Goal: Task Accomplishment & Management: Complete application form

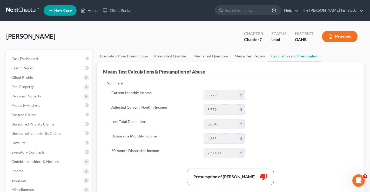
click at [22, 9] on link at bounding box center [22, 10] width 33 height 9
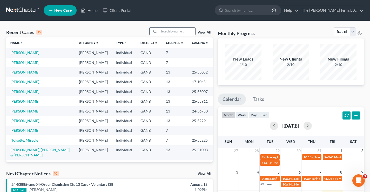
click at [160, 30] on input "search" at bounding box center [177, 32] width 36 height 8
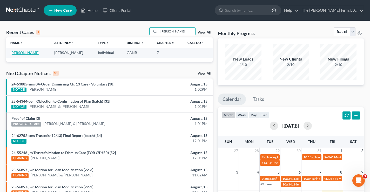
type input "dahl"
click at [15, 53] on link "Dahl, Patricia" at bounding box center [24, 52] width 29 height 4
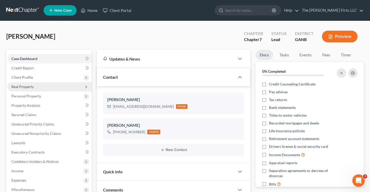
click at [19, 88] on span "Real Property" at bounding box center [22, 86] width 22 height 4
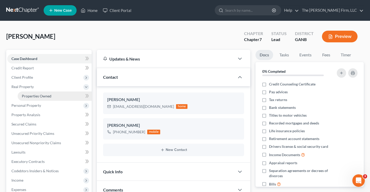
click at [31, 95] on span "Properties Owned" at bounding box center [37, 96] width 30 height 4
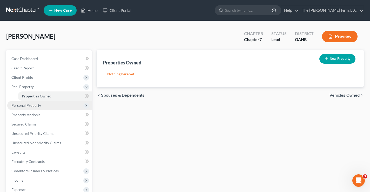
click at [27, 107] on span "Personal Property" at bounding box center [26, 105] width 30 height 4
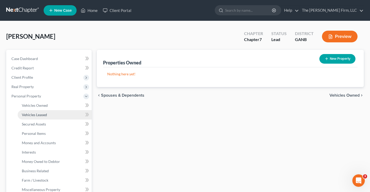
click at [33, 113] on span "Vehicles Leased" at bounding box center [34, 115] width 25 height 4
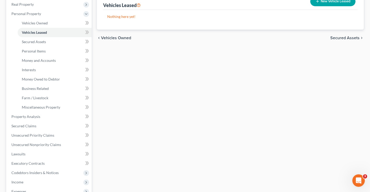
scroll to position [156, 0]
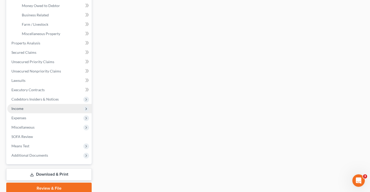
click at [18, 108] on span "Income" at bounding box center [17, 108] width 12 height 4
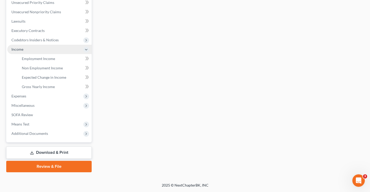
scroll to position [122, 0]
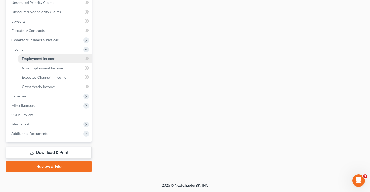
click at [46, 61] on link "Employment Income" at bounding box center [55, 58] width 74 height 9
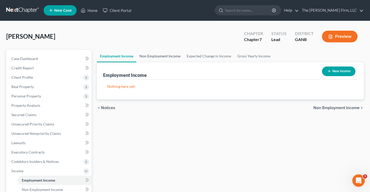
click at [160, 57] on link "Non Employment Income" at bounding box center [159, 56] width 47 height 12
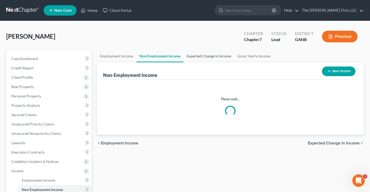
click at [201, 55] on link "Expected Change in Income" at bounding box center [209, 56] width 51 height 12
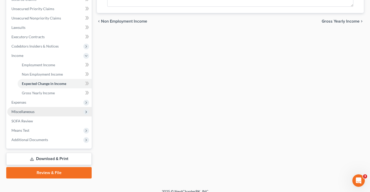
scroll to position [122, 0]
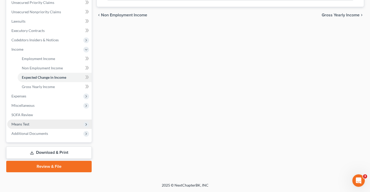
click at [19, 124] on span "Means Test" at bounding box center [20, 124] width 18 height 4
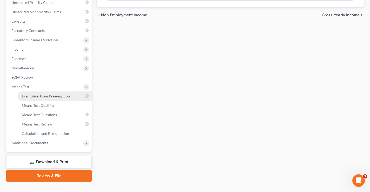
click at [68, 96] on span "Exemption from Presumption" at bounding box center [46, 96] width 48 height 4
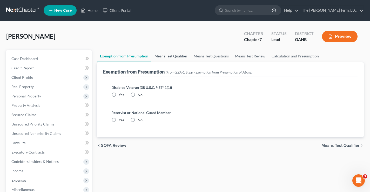
click at [176, 57] on link "Means Test Qualifier" at bounding box center [171, 56] width 39 height 12
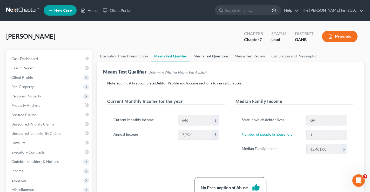
click at [210, 57] on link "Means Test Questions" at bounding box center [211, 56] width 41 height 12
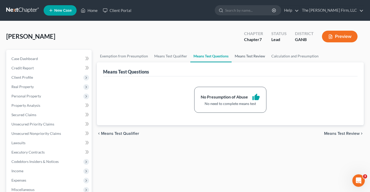
click at [250, 56] on link "Means Test Review" at bounding box center [250, 56] width 37 height 12
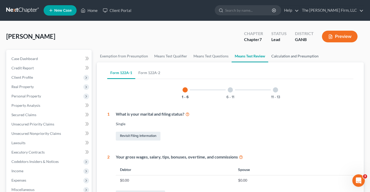
click at [290, 56] on link "Calculation and Presumption" at bounding box center [295, 56] width 54 height 12
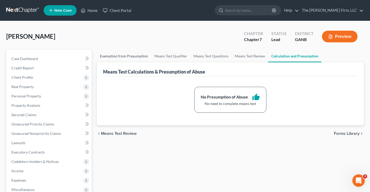
click at [131, 56] on link "Exemption from Presumption" at bounding box center [124, 56] width 54 height 12
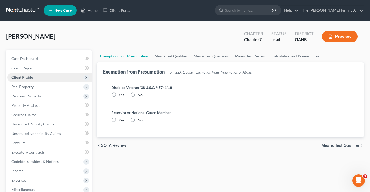
click at [22, 78] on span "Client Profile" at bounding box center [22, 77] width 22 height 4
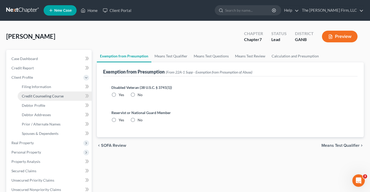
click at [30, 95] on span "Credit Counseling Course" at bounding box center [43, 96] width 42 height 4
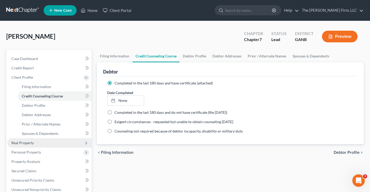
click at [22, 142] on span "Real Property" at bounding box center [22, 143] width 22 height 4
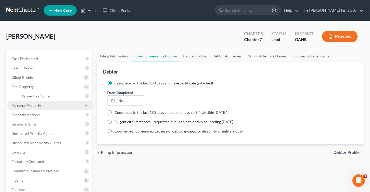
click at [21, 105] on span "Personal Property" at bounding box center [26, 105] width 30 height 4
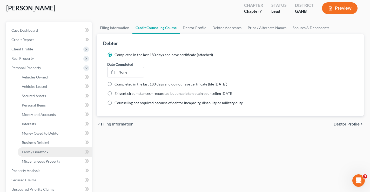
scroll to position [78, 0]
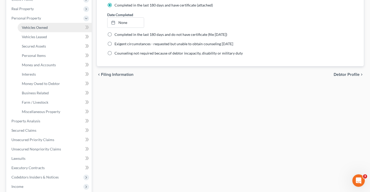
click at [35, 26] on span "Vehicles Owned" at bounding box center [35, 27] width 26 height 4
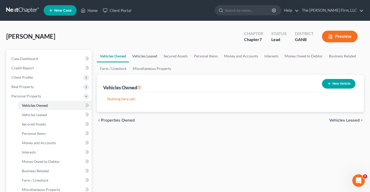
click at [150, 56] on link "Vehicles Leased" at bounding box center [144, 56] width 31 height 12
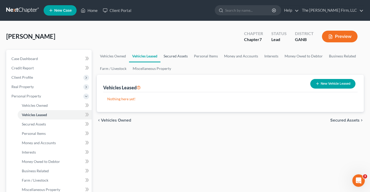
click at [171, 56] on link "Secured Assets" at bounding box center [176, 56] width 30 height 12
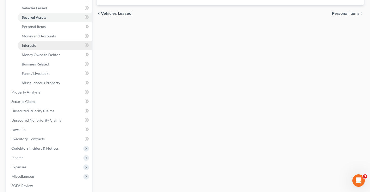
scroll to position [130, 0]
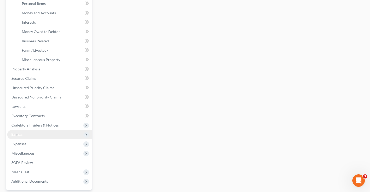
click at [16, 135] on span "Income" at bounding box center [17, 134] width 12 height 4
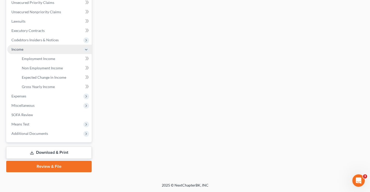
scroll to position [122, 0]
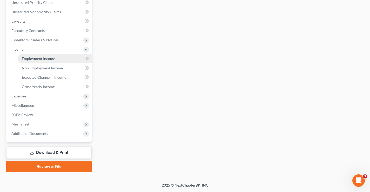
click at [39, 60] on span "Employment Income" at bounding box center [38, 58] width 33 height 4
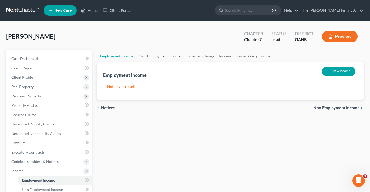
click at [162, 57] on link "Non Employment Income" at bounding box center [159, 56] width 47 height 12
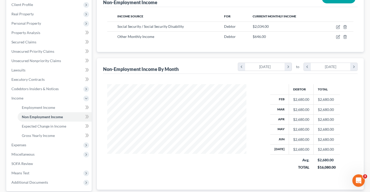
scroll to position [78, 0]
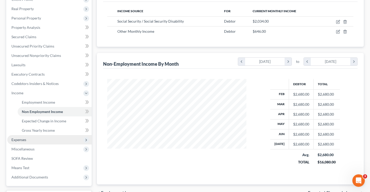
click at [20, 139] on span "Expenses" at bounding box center [18, 139] width 15 height 4
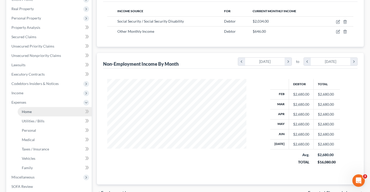
click at [32, 112] on link "Home" at bounding box center [55, 111] width 74 height 9
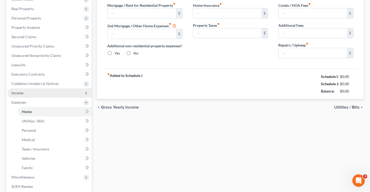
type input "700.00"
type input "0.00"
radio input "true"
type input "0.00"
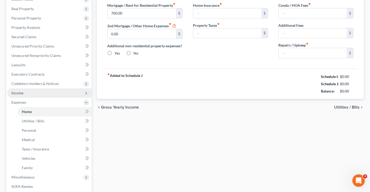
type input "0.00"
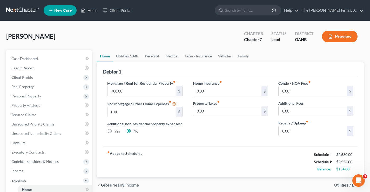
click at [18, 8] on link at bounding box center [22, 10] width 33 height 9
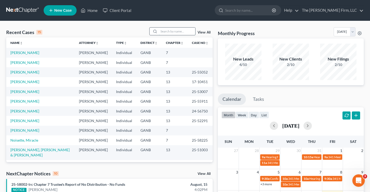
click at [182, 31] on input "search" at bounding box center [177, 32] width 36 height 8
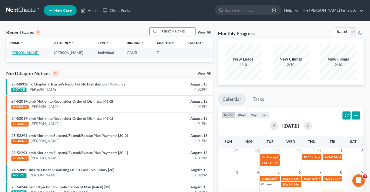
type input "redding"
click at [18, 54] on link "[PERSON_NAME]" at bounding box center [24, 52] width 29 height 4
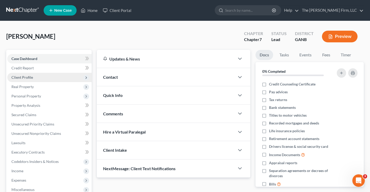
click at [26, 78] on span "Client Profile" at bounding box center [22, 77] width 22 height 4
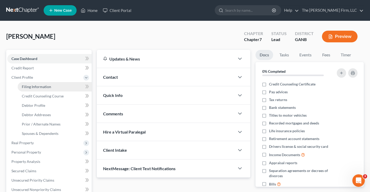
click at [29, 84] on span "Filing Information" at bounding box center [36, 86] width 29 height 4
select select "1"
select select "0"
select select "10"
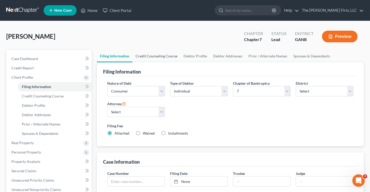
click at [156, 58] on link "Credit Counseling Course" at bounding box center [157, 56] width 48 height 12
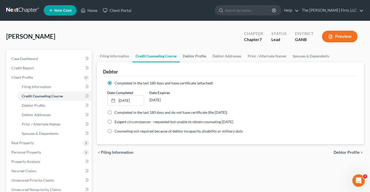
click at [197, 56] on link "Debtor Profile" at bounding box center [195, 56] width 30 height 12
select select "0"
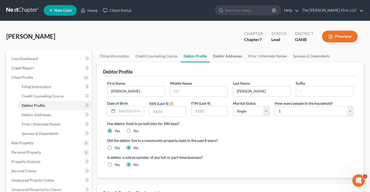
click at [223, 58] on link "Debtor Addresses" at bounding box center [227, 56] width 35 height 12
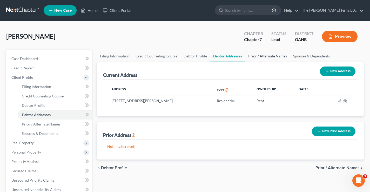
click at [262, 60] on link "Prior / Alternate Names" at bounding box center [267, 56] width 45 height 12
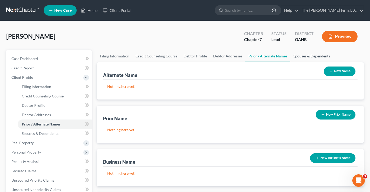
click at [310, 60] on link "Spouses & Dependents" at bounding box center [312, 56] width 43 height 12
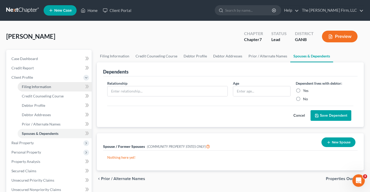
click at [35, 88] on span "Filing Information" at bounding box center [36, 86] width 29 height 4
select select "1"
select select "0"
select select "19"
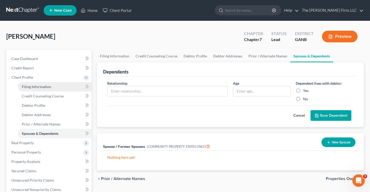
select select "0"
select select "10"
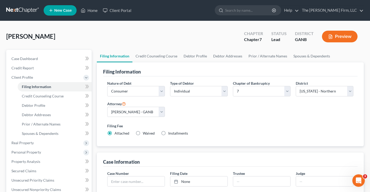
scroll to position [26, 0]
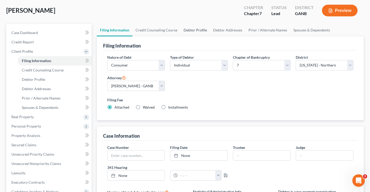
click at [189, 30] on link "Debtor Profile" at bounding box center [196, 30] width 30 height 12
select select "0"
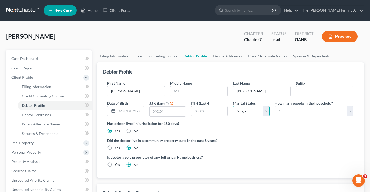
click at [246, 111] on select "Select Single Married Separated Divorced Widowed" at bounding box center [251, 111] width 37 height 10
select select "1"
click at [233, 106] on select "Select Single Married Separated Divorced Widowed" at bounding box center [251, 111] width 37 height 10
click at [290, 112] on select "Select 1 2 3 4 5 6 7 8 9 10 11 12 13 14 15 16 17 18 19 20" at bounding box center [314, 111] width 79 height 10
select select "1"
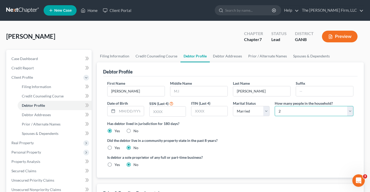
click at [275, 106] on select "Select 1 2 3 4 5 6 7 8 9 10 11 12 13 14 15 16 17 18 19 20" at bounding box center [314, 111] width 79 height 10
click at [194, 32] on div "[PERSON_NAME] Upgraded Chapter Chapter 7 Status Lead District GANB Preview" at bounding box center [185, 38] width 358 height 23
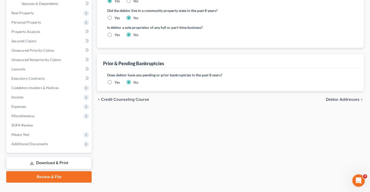
click at [344, 99] on span "Debtor Addresses" at bounding box center [343, 99] width 34 height 4
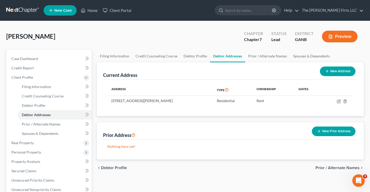
scroll to position [140, 0]
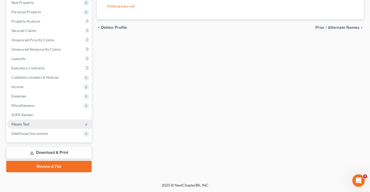
click at [21, 126] on span "Means Test" at bounding box center [49, 124] width 84 height 9
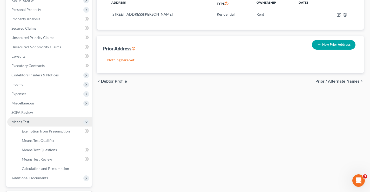
scroll to position [84, 0]
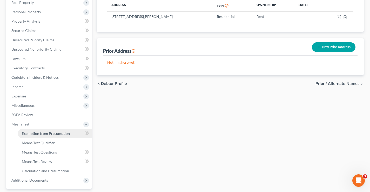
click at [48, 136] on link "Exemption from Presumption" at bounding box center [55, 133] width 74 height 9
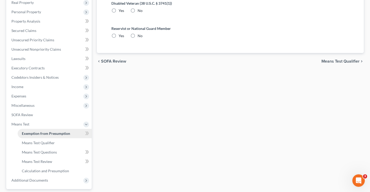
radio input "true"
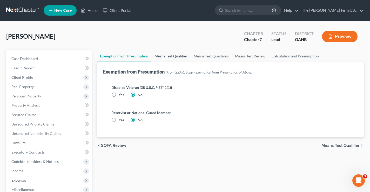
click at [177, 57] on link "Means Test Qualifier" at bounding box center [171, 56] width 39 height 12
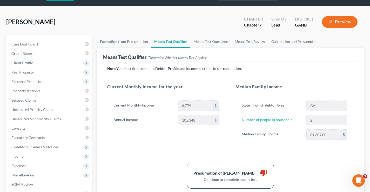
scroll to position [26, 0]
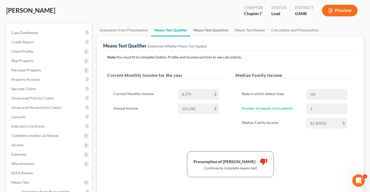
click at [210, 31] on link "Means Test Questions" at bounding box center [211, 30] width 41 height 12
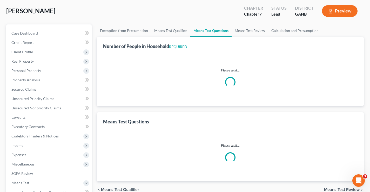
scroll to position [5, 0]
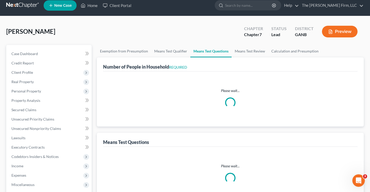
select select "1"
select select "0"
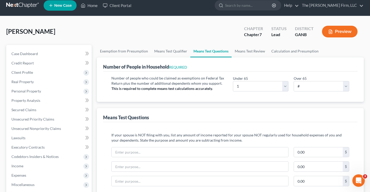
scroll to position [0, 0]
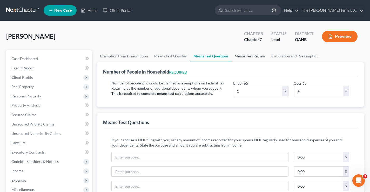
click at [251, 56] on link "Means Test Review" at bounding box center [250, 56] width 37 height 12
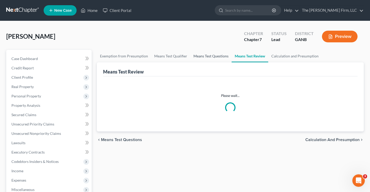
click at [215, 56] on link "Means Test Questions" at bounding box center [211, 56] width 41 height 12
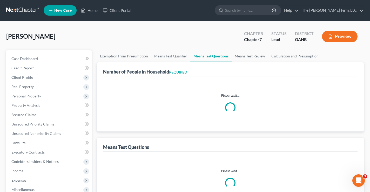
select select "1"
select select "0"
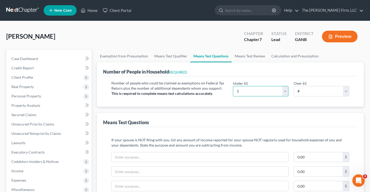
click at [253, 88] on select "# 0 1 2 3 4 5 6 7 8 9 10" at bounding box center [261, 91] width 56 height 10
select select "2"
click at [233, 86] on select "# 0 1 2 3 4 5 6 7 8 9 10" at bounding box center [261, 91] width 56 height 10
click at [245, 56] on link "Means Test Review" at bounding box center [250, 56] width 37 height 12
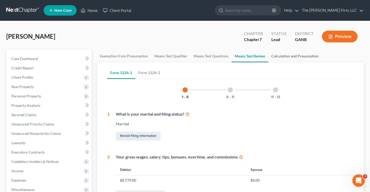
click at [297, 55] on link "Calculation and Presumption" at bounding box center [295, 56] width 54 height 12
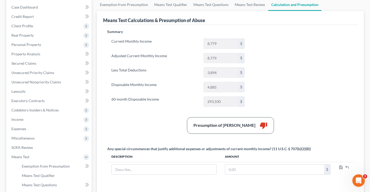
scroll to position [52, 0]
drag, startPoint x: 222, startPoint y: 101, endPoint x: 206, endPoint y: 101, distance: 15.9
click at [206, 101] on input "293,100" at bounding box center [221, 101] width 34 height 10
click at [167, 117] on div "Presumption of Abuse Arises thumb_down" at bounding box center [231, 125] width 252 height 17
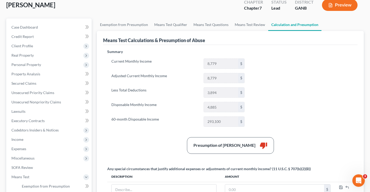
scroll to position [0, 0]
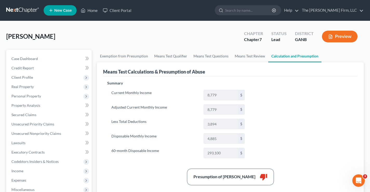
click at [90, 36] on div "[PERSON_NAME] Upgraded Chapter Chapter 7 Status Lead District GANB Preview" at bounding box center [185, 38] width 358 height 23
click at [69, 34] on div "[PERSON_NAME] Upgraded Chapter Chapter 7 Status Lead District GANB Preview" at bounding box center [185, 38] width 358 height 23
click at [18, 77] on span "Client Profile" at bounding box center [22, 77] width 22 height 4
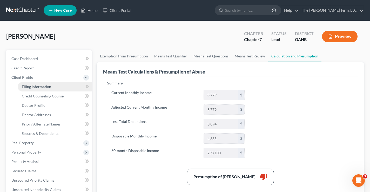
click at [27, 86] on span "Filing Information" at bounding box center [36, 86] width 29 height 4
select select "1"
select select "0"
select select "19"
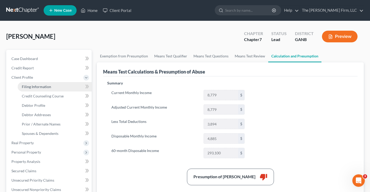
select select "0"
select select "10"
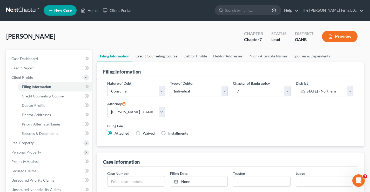
click at [165, 56] on link "Credit Counseling Course" at bounding box center [157, 56] width 48 height 12
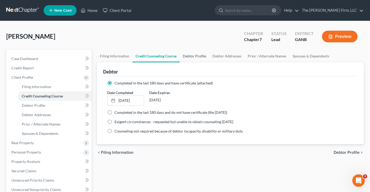
click at [191, 55] on link "Debtor Profile" at bounding box center [195, 56] width 30 height 12
select select "1"
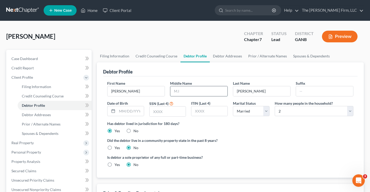
click at [180, 88] on input "text" at bounding box center [199, 91] width 57 height 10
click at [220, 56] on link "Debtor Addresses" at bounding box center [227, 56] width 35 height 12
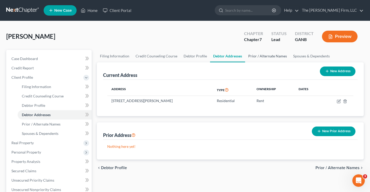
click at [269, 57] on link "Prior / Alternate Names" at bounding box center [267, 56] width 45 height 12
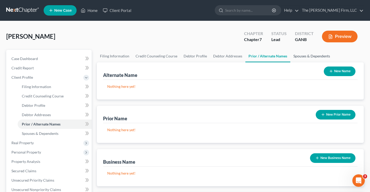
click at [304, 57] on link "Spouses & Dependents" at bounding box center [312, 56] width 43 height 12
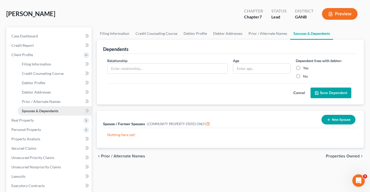
scroll to position [52, 0]
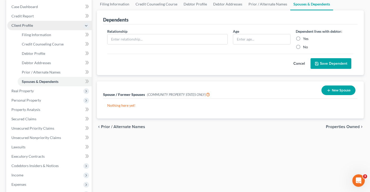
click at [17, 25] on span "Client Profile" at bounding box center [22, 25] width 22 height 4
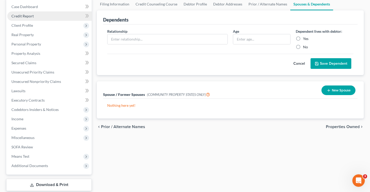
click at [24, 17] on span "Credit Report" at bounding box center [22, 16] width 22 height 4
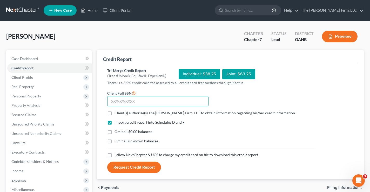
drag, startPoint x: 123, startPoint y: 102, endPoint x: 120, endPoint y: 100, distance: 3.6
click at [123, 102] on input "text" at bounding box center [157, 101] width 101 height 10
type input "253-08-6068"
click at [115, 113] on label "Client(s) authorize(s) The Brannen Firm, LLC to obtain information regarding hi…" at bounding box center [205, 112] width 181 height 5
click at [117, 113] on input "Client(s) authorize(s) The Brannen Firm, LLC to obtain information regarding hi…" at bounding box center [118, 111] width 3 height 3
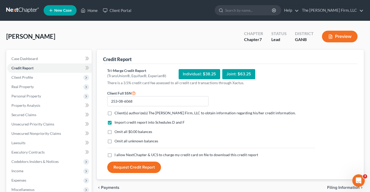
checkbox input "true"
click at [115, 132] on label "Omit all $0.00 balances" at bounding box center [134, 131] width 38 height 5
click at [117, 132] on input "Omit all $0.00 balances" at bounding box center [118, 130] width 3 height 3
checkbox input "true"
click at [115, 141] on label "Omit all unknown balances" at bounding box center [137, 141] width 44 height 5
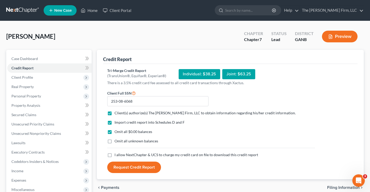
click at [117, 141] on input "Omit all unknown balances" at bounding box center [118, 140] width 3 height 3
checkbox input "true"
click at [115, 155] on label "I allow NextChapter & UCS to charge my credit card on file to download this cre…" at bounding box center [187, 154] width 144 height 5
click at [117, 155] on input "I allow NextChapter & UCS to charge my credit card on file to download this cre…" at bounding box center [118, 153] width 3 height 3
checkbox input "true"
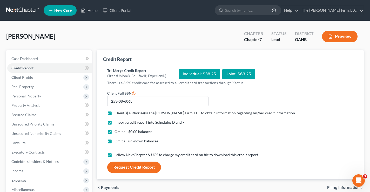
click at [132, 165] on button "Request Credit Report" at bounding box center [134, 167] width 54 height 11
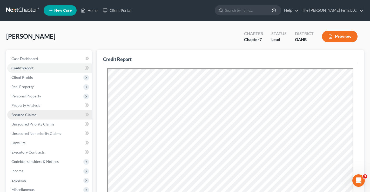
click at [14, 115] on span "Secured Claims" at bounding box center [23, 115] width 25 height 4
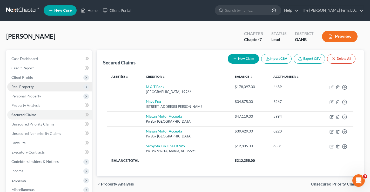
click at [14, 86] on span "Real Property" at bounding box center [22, 86] width 22 height 4
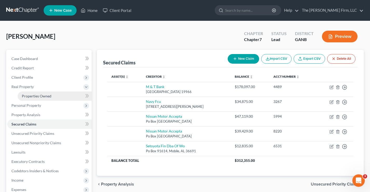
click at [30, 96] on span "Properties Owned" at bounding box center [37, 96] width 30 height 4
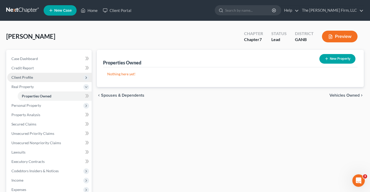
click at [17, 76] on span "Client Profile" at bounding box center [22, 77] width 22 height 4
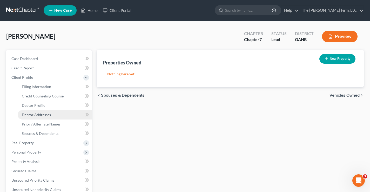
click at [28, 115] on span "Debtor Addresses" at bounding box center [36, 115] width 29 height 4
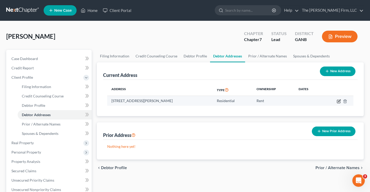
click at [339, 102] on icon "button" at bounding box center [339, 101] width 4 height 4
select select "10"
select select "0"
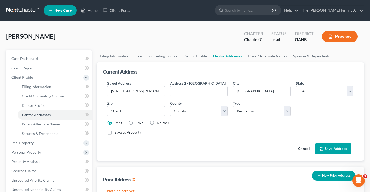
click at [136, 123] on label "Own" at bounding box center [140, 122] width 8 height 5
click at [138, 123] on input "Own" at bounding box center [139, 121] width 3 height 3
radio input "true"
click at [336, 148] on button "Save Address" at bounding box center [334, 148] width 36 height 11
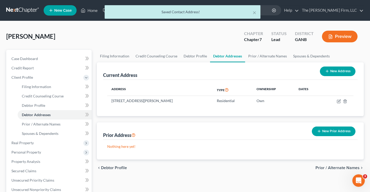
click at [0, 104] on div "× Saved Contact Address! Redding, Darrell Upgraded Chapter Chapter 7 Status Lea…" at bounding box center [185, 172] width 370 height 302
drag, startPoint x: 191, startPoint y: 31, endPoint x: 299, endPoint y: 9, distance: 110.1
click at [193, 30] on div "Redding, Darrell Upgraded Chapter Chapter 7 Status Lead District GANB Preview" at bounding box center [185, 38] width 358 height 23
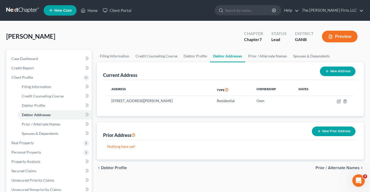
click at [119, 36] on div "Redding, Darrell Upgraded Chapter Chapter 7 Status Lead District GANB Preview" at bounding box center [185, 38] width 358 height 23
click at [20, 142] on span "Real Property" at bounding box center [22, 143] width 22 height 4
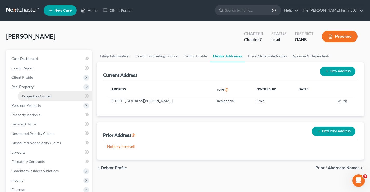
click at [41, 97] on span "Properties Owned" at bounding box center [37, 96] width 30 height 4
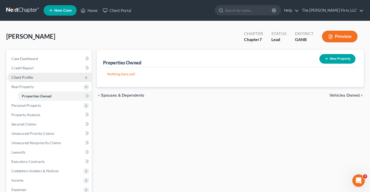
click at [36, 80] on span "Client Profile" at bounding box center [49, 77] width 84 height 9
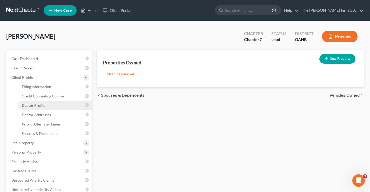
click at [35, 103] on span "Debtor Profile" at bounding box center [33, 105] width 23 height 4
select select "1"
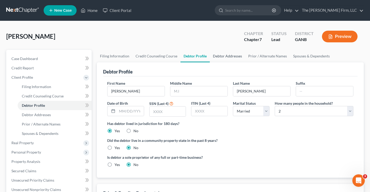
click at [231, 61] on link "Debtor Addresses" at bounding box center [227, 56] width 35 height 12
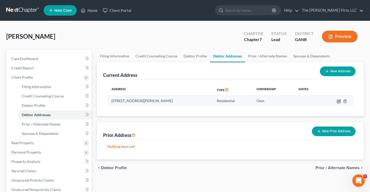
click at [338, 102] on icon "button" at bounding box center [339, 101] width 4 height 4
select select "10"
select select "0"
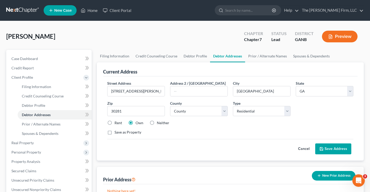
click at [258, 130] on div "Save as Property" at bounding box center [230, 132] width 246 height 5
drag, startPoint x: 140, startPoint y: 92, endPoint x: 92, endPoint y: 91, distance: 47.6
click at [88, 92] on div "Petition Navigation Case Dashboard Payments Invoices Payments Payments Credit R…" at bounding box center [185, 181] width 363 height 263
click at [187, 135] on div "Save as Property" at bounding box center [230, 132] width 246 height 5
click at [22, 143] on span "Real Property" at bounding box center [22, 143] width 22 height 4
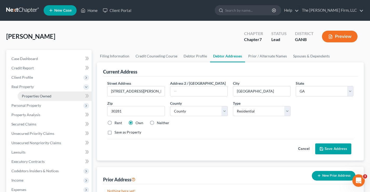
click at [46, 98] on span "Properties Owned" at bounding box center [37, 96] width 30 height 4
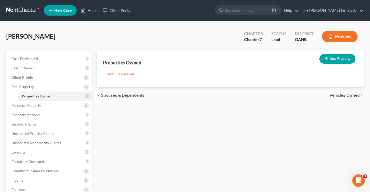
click at [342, 61] on button "New Property" at bounding box center [338, 59] width 36 height 10
select select "10"
select select "74"
select select "0"
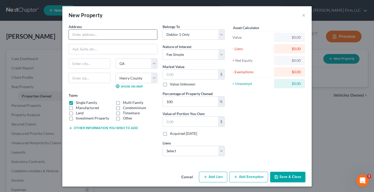
click at [93, 34] on input "text" at bounding box center [113, 35] width 88 height 10
paste input "[STREET_ADDRESS][PERSON_NAME]"
type input "[STREET_ADDRESS][PERSON_NAME]"
drag, startPoint x: 93, startPoint y: 78, endPoint x: 85, endPoint y: 68, distance: 12.8
click at [93, 78] on input "text" at bounding box center [90, 78] width 42 height 10
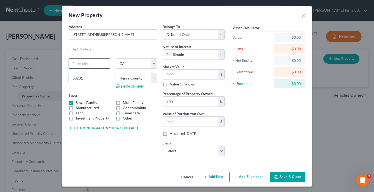
type input "30281"
type input "Stockbridge"
click at [176, 74] on input "text" at bounding box center [190, 75] width 55 height 10
type input "3"
type input "3.00"
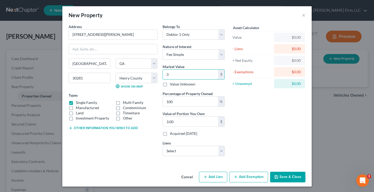
type input "33"
type input "33.00"
type input "337"
type input "337.00"
type input "3374"
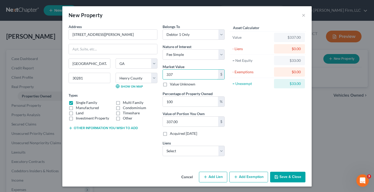
type input "3,374.00"
type input "3,3740"
type input "33,740.00"
type input "33,7400"
type input "337,400.00"
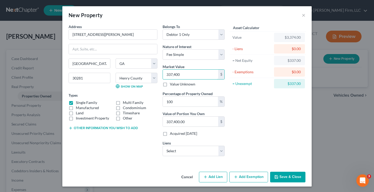
type input "337,400"
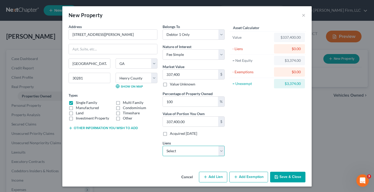
click at [222, 152] on select "Select M & T Bank - $178,097.00 Nissan Motor Accepta - $47,119.00 Nissan Motor …" at bounding box center [194, 151] width 62 height 10
select select "0"
click at [163, 146] on select "Select M & T Bank - $178,097.00 Nissan Motor Accepta - $47,119.00 Nissan Motor …" at bounding box center [194, 151] width 62 height 10
select select
select select "7"
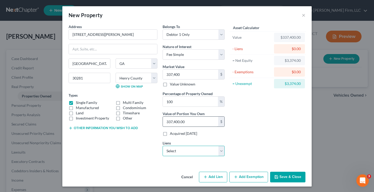
select select "0"
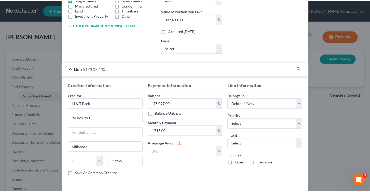
scroll to position [124, 0]
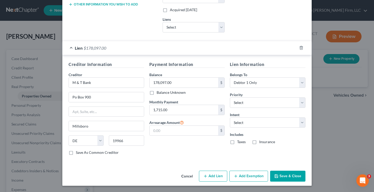
click at [286, 177] on button "Save & Close" at bounding box center [287, 176] width 35 height 11
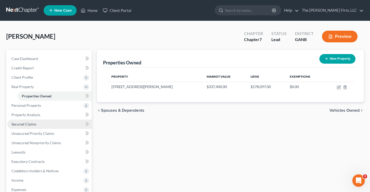
click at [27, 126] on span "Secured Claims" at bounding box center [23, 124] width 25 height 4
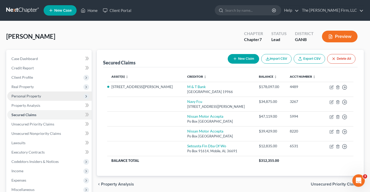
click at [31, 97] on span "Personal Property" at bounding box center [26, 96] width 30 height 4
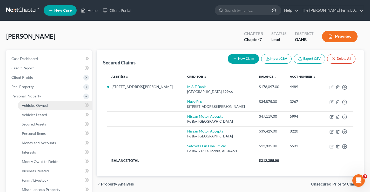
click at [36, 107] on span "Vehicles Owned" at bounding box center [35, 105] width 26 height 4
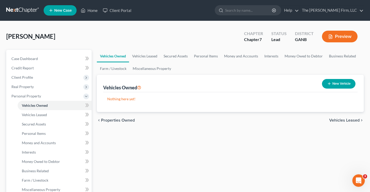
click at [330, 82] on icon "button" at bounding box center [330, 84] width 4 height 4
select select "0"
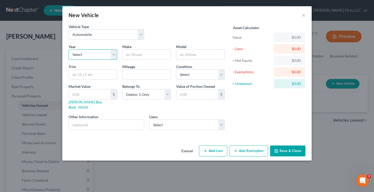
click at [83, 57] on select "Select 2026 2025 2024 2023 2022 2021 2020 2019 2018 2017 2016 2015 2014 2013 20…" at bounding box center [93, 54] width 49 height 10
select select "4"
click at [69, 49] on select "Select 2026 2025 2024 2023 2022 2021 2020 2019 2018 2017 2016 2015 2014 2013 20…" at bounding box center [93, 54] width 49 height 10
click at [137, 53] on input "text" at bounding box center [147, 55] width 48 height 10
type input "Nissan"
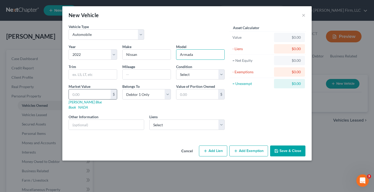
type input "Armada"
click at [82, 93] on input "text" at bounding box center [90, 94] width 42 height 10
click at [292, 146] on button "Save & Close" at bounding box center [287, 151] width 35 height 11
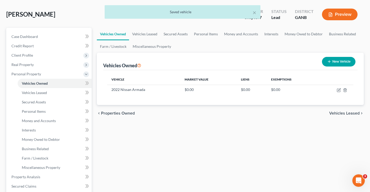
scroll to position [78, 0]
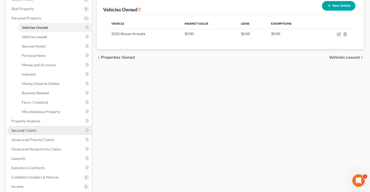
click at [23, 132] on span "Secured Claims" at bounding box center [23, 130] width 25 height 4
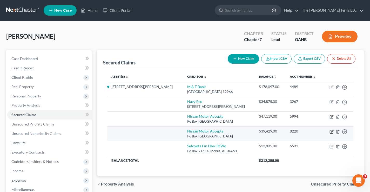
click at [331, 132] on icon "button" at bounding box center [332, 131] width 2 height 2
select select "45"
select select "0"
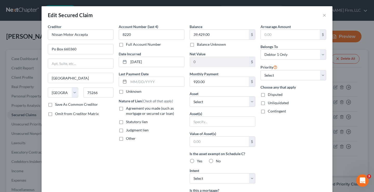
click at [126, 110] on label "Agreement you made (such as mortgage or secured car loan)" at bounding box center [155, 111] width 58 height 10
click at [128, 109] on input "Agreement you made (such as mortgage or secured car loan)" at bounding box center [129, 107] width 3 height 3
checkbox input "true"
click at [252, 102] on select "Select Other Multiple Assets 269 Addy Lane - $337400.0 2022 Nissan Armada - $0.0" at bounding box center [223, 101] width 66 height 10
select select "3"
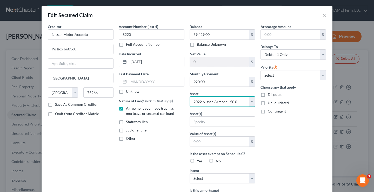
click at [190, 96] on select "Select Other Multiple Assets 269 Addy Lane - $337400.0 2022 Nissan Armada - $0.0" at bounding box center [223, 101] width 66 height 10
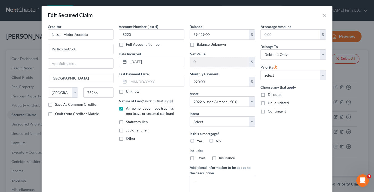
click at [216, 142] on label "No" at bounding box center [218, 141] width 5 height 5
click at [218, 142] on input "No" at bounding box center [219, 140] width 3 height 3
radio input "true"
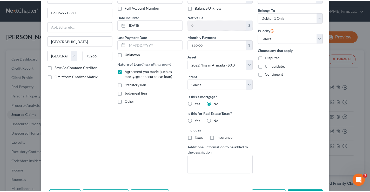
scroll to position [71, 0]
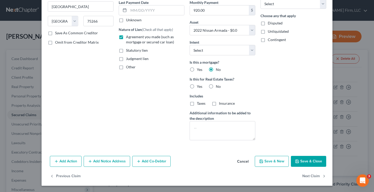
click at [310, 162] on button "Save & Close" at bounding box center [308, 161] width 35 height 11
select select
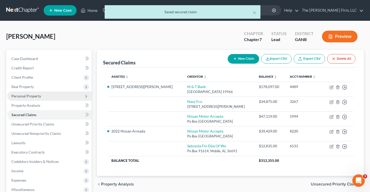
click at [18, 95] on span "Personal Property" at bounding box center [26, 96] width 30 height 4
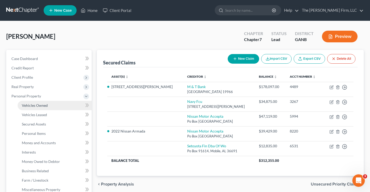
click at [31, 105] on span "Vehicles Owned" at bounding box center [35, 105] width 26 height 4
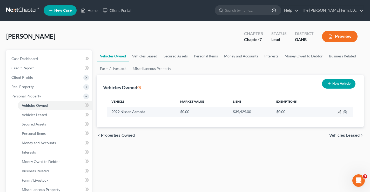
click at [338, 113] on icon "button" at bounding box center [339, 112] width 4 height 4
select select "0"
select select "4"
select select "0"
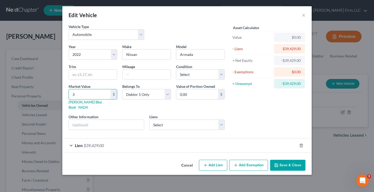
type input "30"
type input "30.00"
type input "300"
type input "300.00"
type input "3000"
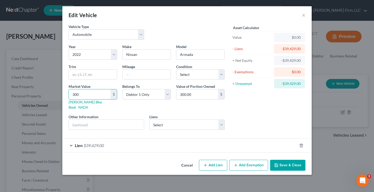
type input "3,000.00"
type input "3,0000"
type input "30,000.00"
type input "30,000"
click at [288, 160] on button "Save & Close" at bounding box center [287, 165] width 35 height 11
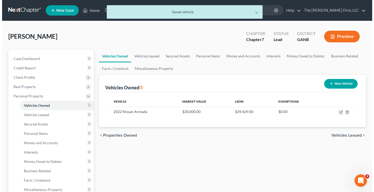
scroll to position [26, 0]
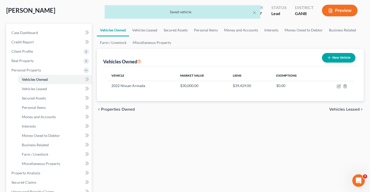
click at [338, 57] on button "New Vehicle" at bounding box center [339, 58] width 34 height 10
select select "0"
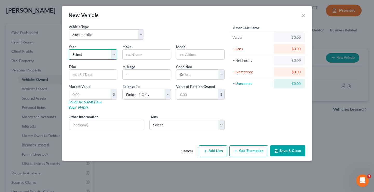
click at [83, 55] on select "Select 2026 2025 2024 2023 2022 2021 2020 2019 2018 2017 2016 2015 2014 2013 20…" at bounding box center [93, 54] width 49 height 10
select select "4"
click at [69, 49] on select "Select 2026 2025 2024 2023 2022 2021 2020 2019 2018 2017 2016 2015 2014 2013 20…" at bounding box center [93, 54] width 49 height 10
click at [140, 56] on input "text" at bounding box center [147, 55] width 48 height 10
type input "Nissan"
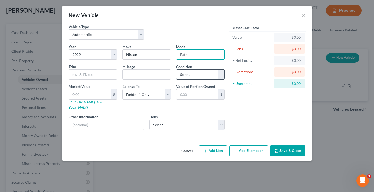
type input "Pathfinder"
click at [76, 93] on input "text" at bounding box center [90, 94] width 42 height 10
type input "45"
type input "45.00"
type input "450"
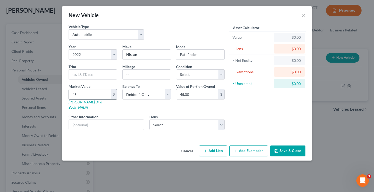
type input "450.00"
type input "4500"
type input "4,500.00"
type input "4,5000"
type input "45,000.00"
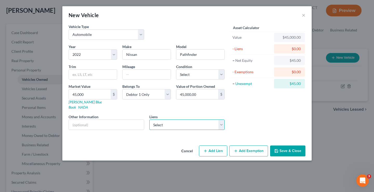
click at [168, 122] on select "Select Nissan Motor Accepta - $47,119.00 Navy Fcu - $34,875.00 Setoyota Fin Dba…" at bounding box center [187, 125] width 76 height 10
type input "4"
type input "4.00"
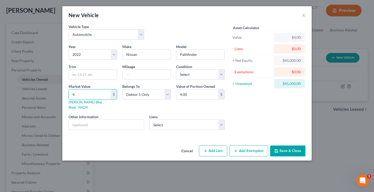
type input "42"
type input "42.00"
type input "420"
type input "420.00"
type input "4200"
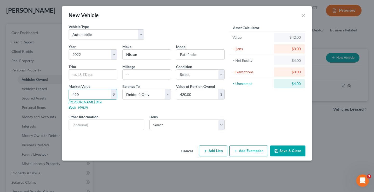
type input "4,200.00"
type input "4,2000"
type input "42,000.00"
type input "42,000"
click at [163, 120] on select "Select Nissan Motor Accepta - $47,119.00 Navy Fcu - $34,875.00 Setoyota Fin Dba…" at bounding box center [187, 125] width 76 height 10
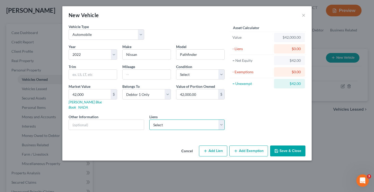
select select "0"
click at [149, 120] on select "Select Nissan Motor Accepta - $47,119.00 Navy Fcu - $34,875.00 Setoyota Fin Dba…" at bounding box center [187, 125] width 76 height 10
select select "45"
select select "0"
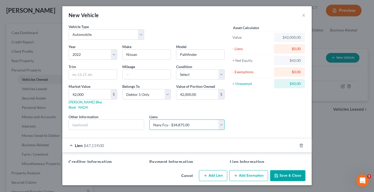
select select
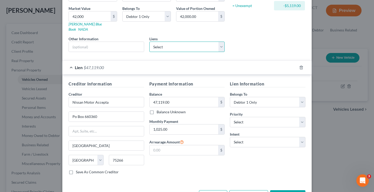
scroll to position [92, 0]
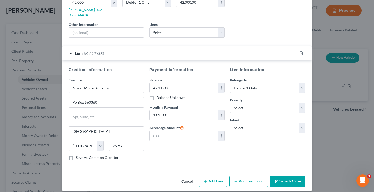
click at [286, 177] on button "Save & Close" at bounding box center [287, 181] width 35 height 11
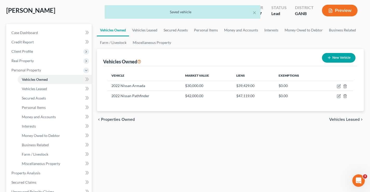
click at [343, 60] on button "New Vehicle" at bounding box center [339, 58] width 34 height 10
select select "0"
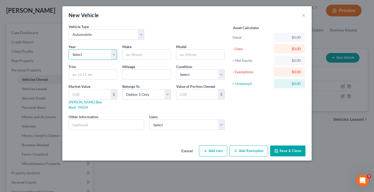
click at [92, 55] on select "Select 2026 2025 2024 2023 2022 2021 2020 2019 2018 2017 2016 2015 2014 2013 20…" at bounding box center [93, 54] width 49 height 10
select select "12"
click at [69, 49] on select "Select 2026 2025 2024 2023 2022 2021 2020 2019 2018 2017 2016 2015 2014 2013 20…" at bounding box center [93, 54] width 49 height 10
click at [143, 53] on input "text" at bounding box center [147, 55] width 48 height 10
type input "Chevy"
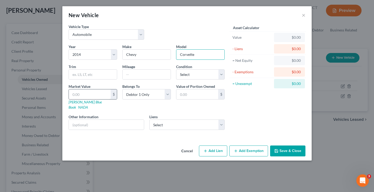
type input "Corvette"
click at [82, 93] on input "text" at bounding box center [90, 94] width 42 height 10
click at [171, 120] on select "Select Navy Fcu - $34,875.00 Setoyota Fin Dba Of Wo - $12,835.00" at bounding box center [187, 125] width 76 height 10
select select "0"
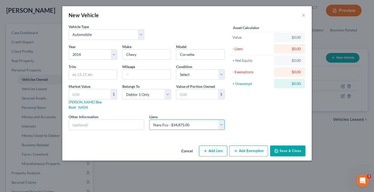
click at [149, 120] on select "Select Navy Fcu - $34,875.00 Setoyota Fin Dba Of Wo - $12,835.00" at bounding box center [187, 125] width 76 height 10
select select
select select "48"
select select "0"
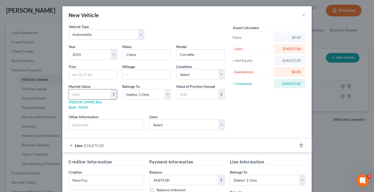
click at [82, 93] on input "text" at bounding box center [90, 94] width 42 height 10
type input "3"
type input "3.00"
type input "30"
type input "30.00"
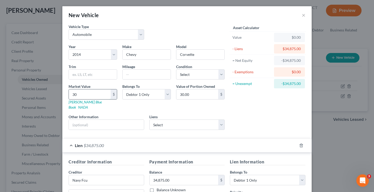
type input "300"
type input "300.00"
type input "3,000"
type input "3,000.00"
type input "3,0000"
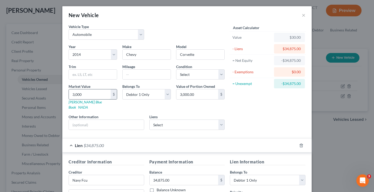
type input "30,000.00"
type input "30,000"
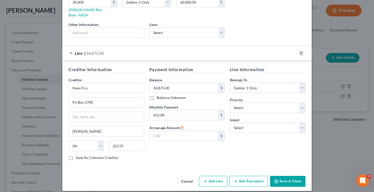
click at [283, 178] on button "Save & Close" at bounding box center [287, 181] width 35 height 11
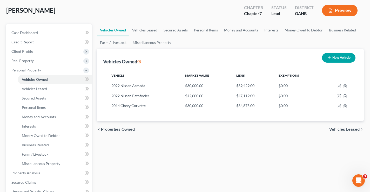
click at [340, 60] on button "New Vehicle" at bounding box center [339, 58] width 34 height 10
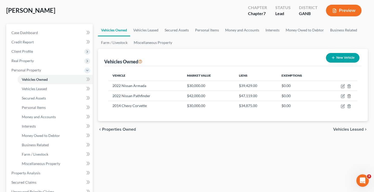
select select "0"
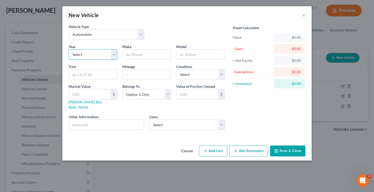
click at [95, 56] on select "Select 2026 2025 2024 2023 2022 2021 2020 2019 2018 2017 2016 2015 2014 2013 20…" at bounding box center [93, 54] width 49 height 10
select select "5"
click at [69, 49] on select "Select 2026 2025 2024 2023 2022 2021 2020 2019 2018 2017 2016 2015 2014 2013 20…" at bounding box center [93, 54] width 49 height 10
drag, startPoint x: 150, startPoint y: 55, endPoint x: 149, endPoint y: 52, distance: 3.4
click at [150, 55] on input "text" at bounding box center [147, 55] width 48 height 10
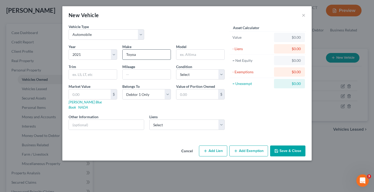
type input "Toyoa"
click at [192, 55] on input "CAmry" at bounding box center [200, 55] width 48 height 10
type input "Camry"
click at [134, 54] on input "Toyoa" at bounding box center [147, 55] width 48 height 10
type input "Toyota"
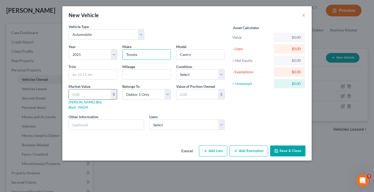
click at [80, 94] on input "text" at bounding box center [90, 94] width 42 height 10
click at [166, 120] on select "Select Setoyota Fin Dba Of Wo - $12,835.00" at bounding box center [187, 125] width 76 height 10
select select "0"
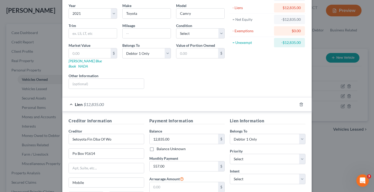
scroll to position [0, 0]
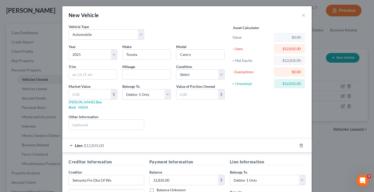
drag, startPoint x: 72, startPoint y: 94, endPoint x: 74, endPoint y: 88, distance: 5.4
click at [72, 94] on input "text" at bounding box center [90, 94] width 42 height 10
type input "1"
type input "1.00"
type input "10"
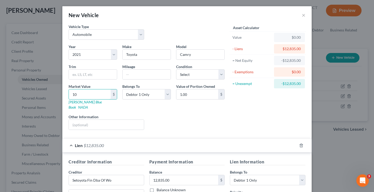
type input "10.00"
type input "100"
type input "100.00"
type input "1,000"
type input "1,000.00"
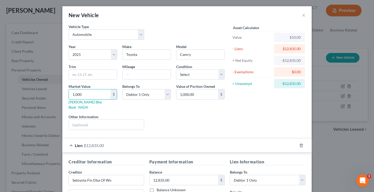
type input "1,0000"
type input "10,000.00"
type input "10,000"
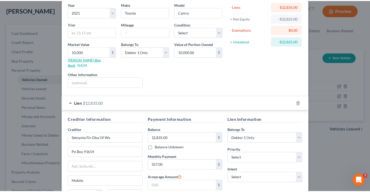
scroll to position [92, 0]
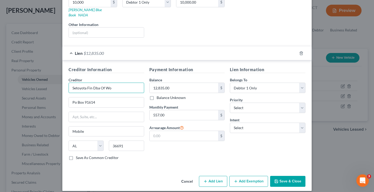
click at [74, 83] on input "Setoyota Fin Dba Of Wo" at bounding box center [107, 88] width 76 height 10
type input "SE toyota Fin Dba Of Wo"
click at [285, 177] on button "Save & Close" at bounding box center [287, 181] width 35 height 11
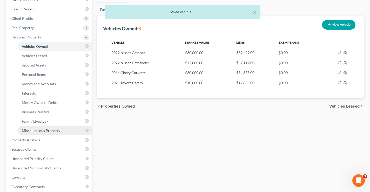
scroll to position [78, 0]
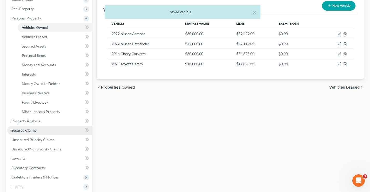
click at [23, 128] on link "Secured Claims" at bounding box center [49, 130] width 84 height 9
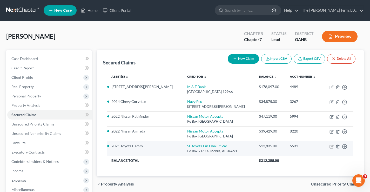
click at [332, 147] on icon "button" at bounding box center [332, 146] width 2 height 2
select select "0"
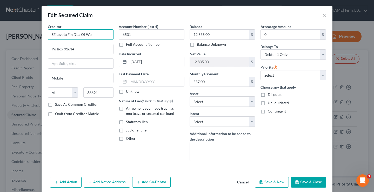
click at [55, 35] on input "SE toyota Fin Dba Of Wo" at bounding box center [81, 34] width 66 height 10
click at [91, 35] on input "SE Toyota Fin Dba Of Wo" at bounding box center [81, 34] width 66 height 10
type input "SE Toyota Fin Dba Of World Omni"
click at [55, 104] on label "Save As Common Creditor" at bounding box center [76, 104] width 43 height 5
click at [57, 104] on input "Save As Common Creditor" at bounding box center [58, 103] width 3 height 3
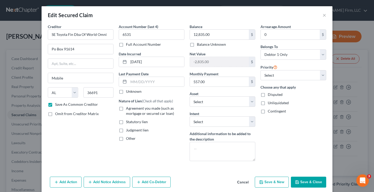
click at [301, 183] on button "Save & Close" at bounding box center [308, 182] width 35 height 11
checkbox input "false"
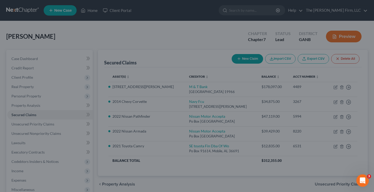
select select "2"
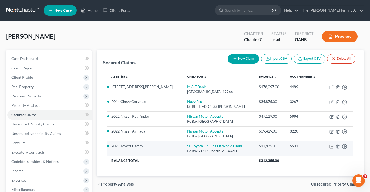
click at [331, 148] on icon "button" at bounding box center [332, 147] width 4 height 4
select select "0"
select select "2"
select select "0"
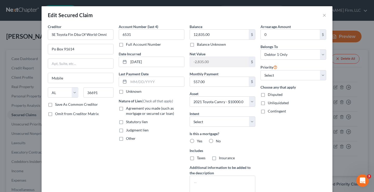
scroll to position [52, 0]
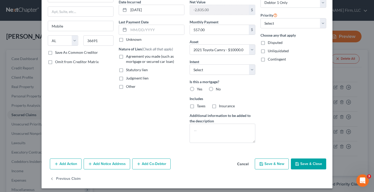
click at [126, 57] on label "Agreement you made (such as mortgage or secured car loan)" at bounding box center [155, 59] width 58 height 10
click at [128, 57] on input "Agreement you made (such as mortgage or secured car loan)" at bounding box center [129, 55] width 3 height 3
checkbox input "true"
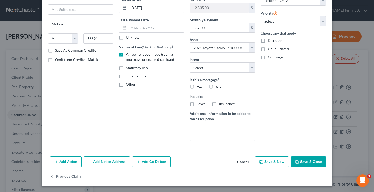
scroll to position [55, 0]
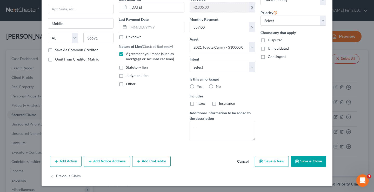
click at [302, 162] on button "Save & Close" at bounding box center [308, 161] width 35 height 11
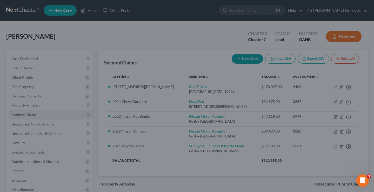
select select "2"
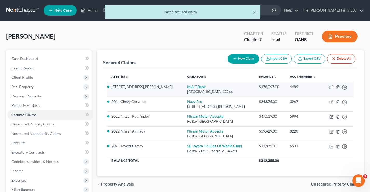
click at [333, 87] on icon "button" at bounding box center [332, 87] width 2 height 2
select select "7"
select select "3"
select select "0"
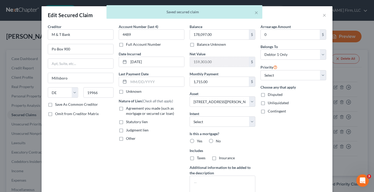
click at [126, 107] on label "Agreement you made (such as mortgage or secured car loan)" at bounding box center [155, 111] width 58 height 10
click at [128, 107] on input "Agreement you made (such as mortgage or secured car loan)" at bounding box center [129, 107] width 3 height 3
checkbox input "true"
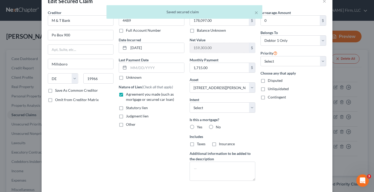
scroll to position [26, 0]
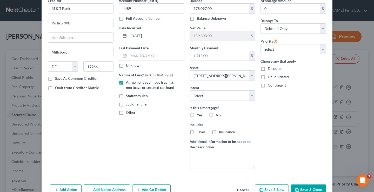
click at [197, 115] on label "Yes" at bounding box center [199, 115] width 5 height 5
click at [199, 115] on input "Yes" at bounding box center [200, 114] width 3 height 3
radio input "true"
click at [197, 133] on label "Taxes" at bounding box center [201, 131] width 9 height 5
click at [199, 133] on input "Taxes" at bounding box center [200, 130] width 3 height 3
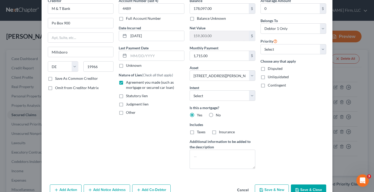
checkbox input "true"
click at [219, 133] on label "Insurance" at bounding box center [227, 131] width 16 height 5
click at [221, 133] on input "Insurance" at bounding box center [222, 130] width 3 height 3
checkbox input "true"
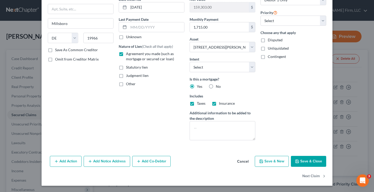
click at [302, 164] on button "Save & Close" at bounding box center [308, 161] width 35 height 11
select select
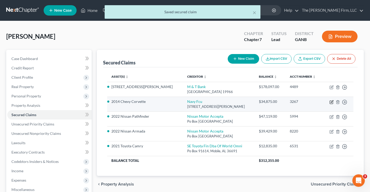
click at [331, 102] on icon "button" at bounding box center [332, 102] width 4 height 4
select select "48"
select select "6"
select select "0"
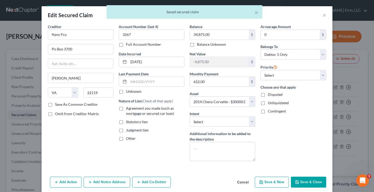
click at [116, 109] on div "Account Number (last 4) 3267 Full Account Number Date Incurred 11-23-2021 Last …" at bounding box center [151, 94] width 71 height 141
click at [126, 109] on label "Agreement you made (such as mortgage or secured car loan)" at bounding box center [155, 111] width 58 height 10
click at [128, 109] on input "Agreement you made (such as mortgage or secured car loan)" at bounding box center [129, 107] width 3 height 3
checkbox input "true"
click at [308, 181] on button "Save & Close" at bounding box center [308, 182] width 35 height 11
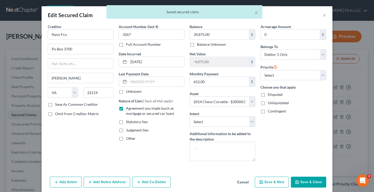
select select
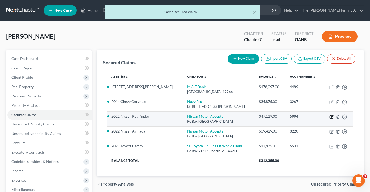
click at [332, 117] on icon "button" at bounding box center [332, 116] width 2 height 2
select select "45"
select select "5"
select select "0"
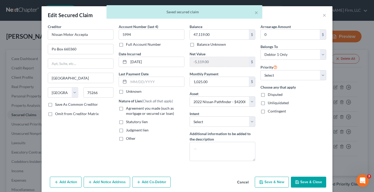
click at [126, 109] on label "Agreement you made (such as mortgage or secured car loan)" at bounding box center [155, 111] width 58 height 10
click at [128, 109] on input "Agreement you made (such as mortgage or secured car loan)" at bounding box center [129, 107] width 3 height 3
checkbox input "true"
click at [311, 183] on button "Save & Close" at bounding box center [308, 182] width 35 height 11
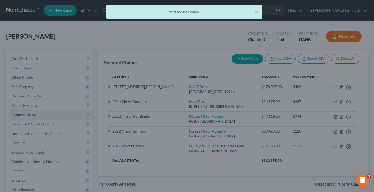
select select "5"
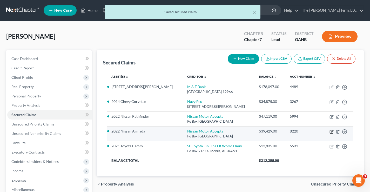
click at [331, 132] on icon "button" at bounding box center [332, 131] width 2 height 2
select select "45"
select select "4"
select select "0"
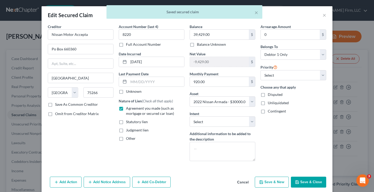
click at [319, 181] on button "Save & Close" at bounding box center [308, 182] width 35 height 11
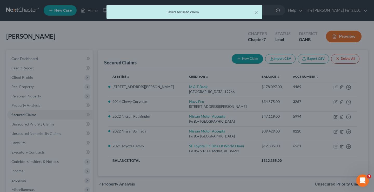
select select "4"
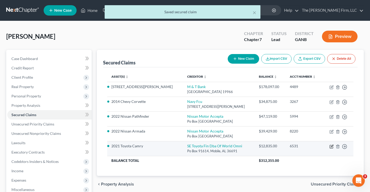
click at [331, 147] on icon "button" at bounding box center [332, 147] width 4 height 4
select select "0"
select select "2"
select select "0"
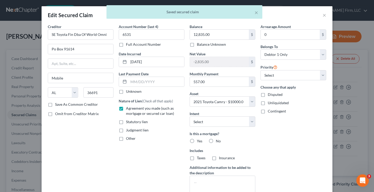
click at [216, 142] on label "No" at bounding box center [218, 141] width 5 height 5
click at [218, 142] on input "No" at bounding box center [219, 140] width 3 height 3
radio input "true"
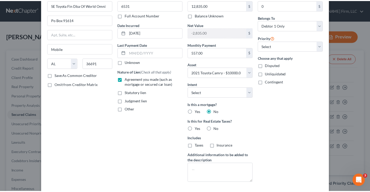
scroll to position [71, 0]
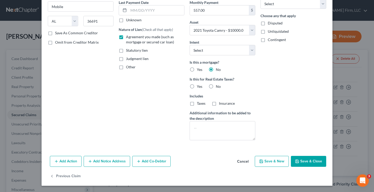
click at [305, 161] on button "Save & Close" at bounding box center [308, 161] width 35 height 11
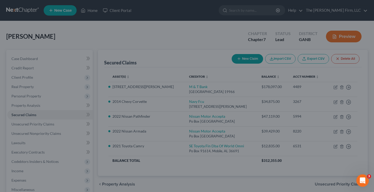
select select "2"
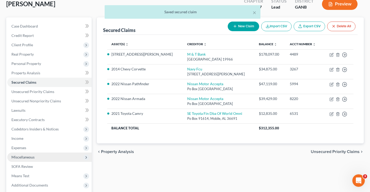
scroll to position [32, 0]
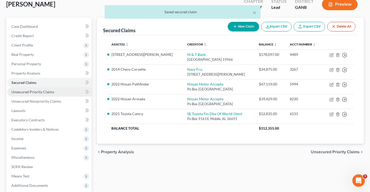
click at [32, 93] on span "Unsecured Priority Claims" at bounding box center [32, 92] width 43 height 4
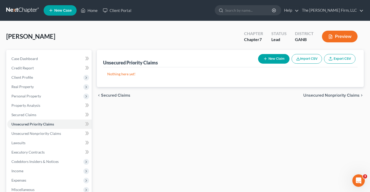
click at [272, 60] on button "New Claim" at bounding box center [273, 59] width 31 height 10
select select "0"
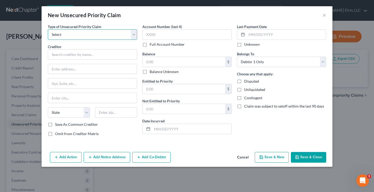
click at [82, 35] on select "Select Taxes & Other Government Units Domestic Support Obligations Extensions o…" at bounding box center [92, 34] width 89 height 10
select select "0"
click at [48, 29] on select "Select Taxes & Other Government Units Domestic Support Obligations Extensions o…" at bounding box center [92, 34] width 89 height 10
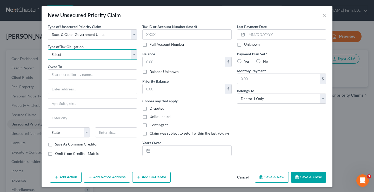
click at [64, 52] on select "Select Federal City State Franchise Tax Board Other" at bounding box center [92, 54] width 89 height 10
select select "0"
click at [48, 49] on select "Select Federal City State Franchise Tax Board Other" at bounding box center [92, 54] width 89 height 10
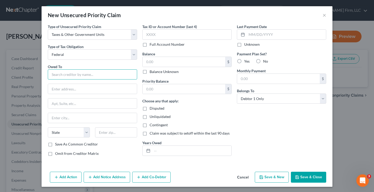
click at [61, 70] on input "text" at bounding box center [92, 74] width 89 height 10
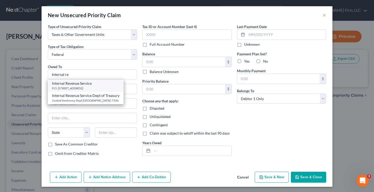
click at [67, 86] on div "P.O. Box 7317, Philadelphia, PA 19101" at bounding box center [86, 88] width 68 height 4
type input "Internal Revenue Service"
type input "P.O. Box 7317"
type input "Philadelphia"
select select "39"
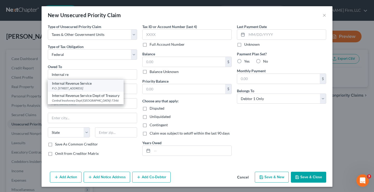
type input "19101"
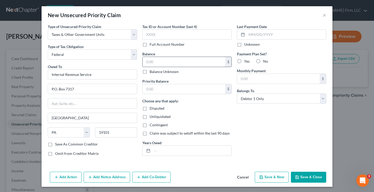
click at [146, 62] on input "text" at bounding box center [184, 62] width 83 height 10
type input "30,000"
type input "15,000"
drag, startPoint x: 313, startPoint y: 177, endPoint x: 311, endPoint y: 173, distance: 5.0
click at [313, 177] on button "Save & Close" at bounding box center [308, 177] width 35 height 11
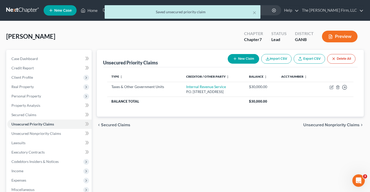
click at [246, 56] on button "New Claim" at bounding box center [243, 59] width 31 height 10
select select "0"
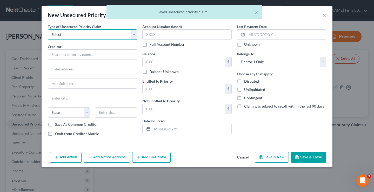
click at [103, 36] on select "Select Taxes & Other Government Units Domestic Support Obligations Extensions o…" at bounding box center [92, 34] width 89 height 10
select select "0"
click at [48, 29] on select "Select Taxes & Other Government Units Domestic Support Obligations Extensions o…" at bounding box center [92, 34] width 89 height 10
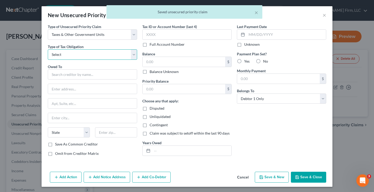
click at [66, 55] on select "Select Federal City State Franchise Tax Board Other" at bounding box center [92, 54] width 89 height 10
select select "2"
click at [48, 49] on select "Select Federal City State Franchise Tax Board Other" at bounding box center [92, 54] width 89 height 10
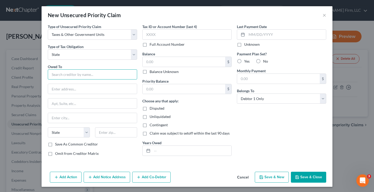
click at [63, 75] on input "text" at bounding box center [92, 74] width 89 height 10
drag, startPoint x: 88, startPoint y: 75, endPoint x: 150, endPoint y: 82, distance: 63.0
click at [150, 82] on div "Type of Unsecured Priority Claim * Select Taxes & Other Government Units Domest…" at bounding box center [187, 92] width 284 height 136
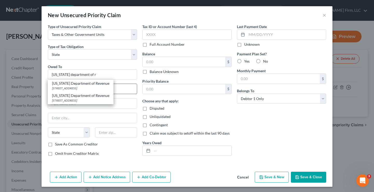
click at [91, 87] on div "2595 Century Parkway NE Suite 339, Atlanta, GA 30345" at bounding box center [80, 88] width 57 height 4
type input "Georgia Department of Revenue"
type input "2595 Century Parkway NE"
type input "Suite 339"
type input "Atlanta"
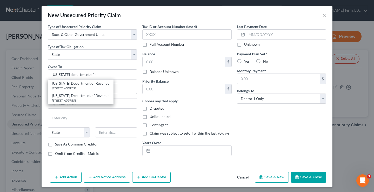
select select "10"
type input "30345"
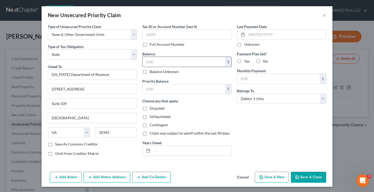
drag, startPoint x: 162, startPoint y: 62, endPoint x: 160, endPoint y: 59, distance: 4.0
click at [161, 62] on input "text" at bounding box center [184, 62] width 83 height 10
type input "0"
click at [306, 179] on button "Save & Close" at bounding box center [308, 177] width 35 height 11
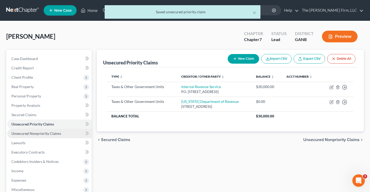
click at [39, 133] on span "Unsecured Nonpriority Claims" at bounding box center [36, 133] width 50 height 4
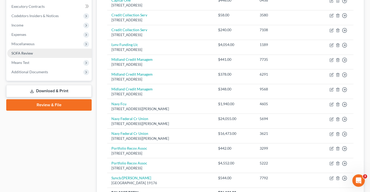
scroll to position [94, 0]
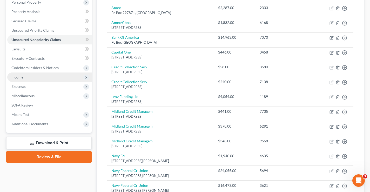
click at [28, 79] on span "Income" at bounding box center [49, 77] width 84 height 9
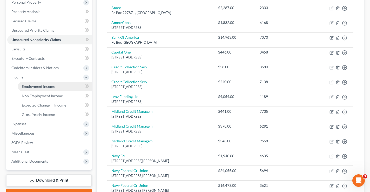
click at [45, 87] on span "Employment Income" at bounding box center [38, 86] width 33 height 4
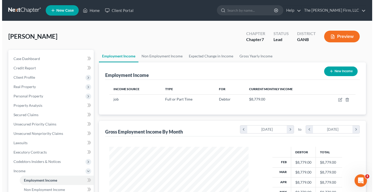
scroll to position [93, 150]
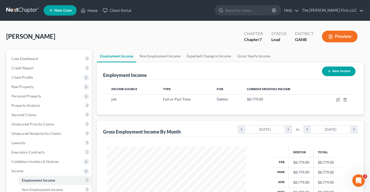
click at [336, 72] on button "New Income" at bounding box center [339, 72] width 34 height 10
select select "0"
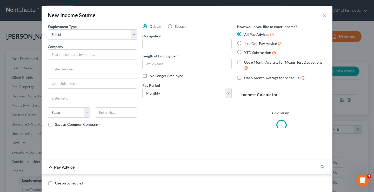
scroll to position [93, 152]
click at [112, 35] on select "Select Full or Part Time Employment Self Employment" at bounding box center [92, 34] width 89 height 10
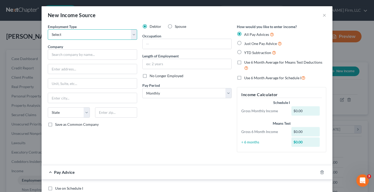
select select "0"
click at [48, 29] on select "Select Full or Part Time Employment Self Employment" at bounding box center [92, 34] width 89 height 10
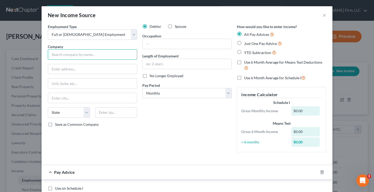
click at [103, 56] on input "text" at bounding box center [92, 54] width 89 height 10
click at [175, 26] on label "Spouse" at bounding box center [180, 26] width 11 height 5
click at [177, 26] on input "Spouse" at bounding box center [178, 25] width 3 height 3
radio input "true"
click at [68, 56] on input "text" at bounding box center [92, 54] width 89 height 10
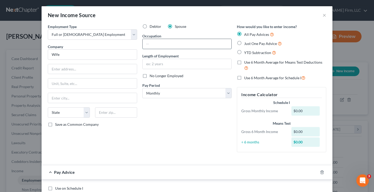
click at [165, 45] on input "text" at bounding box center [187, 44] width 89 height 10
type input "Wife"
type input "wife"
click at [77, 133] on div "Employment Type * Select Full or Part Time Employment Self Employment Company *…" at bounding box center [92, 90] width 95 height 133
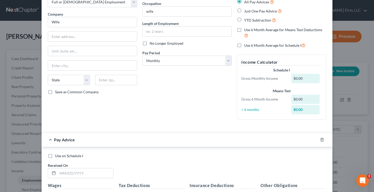
scroll to position [78, 0]
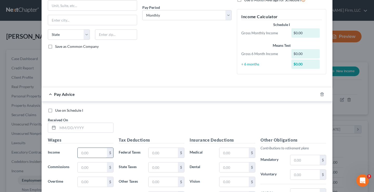
drag, startPoint x: 86, startPoint y: 153, endPoint x: 82, endPoint y: 153, distance: 4.2
click at [86, 153] on input "text" at bounding box center [92, 153] width 29 height 10
type input "3,000"
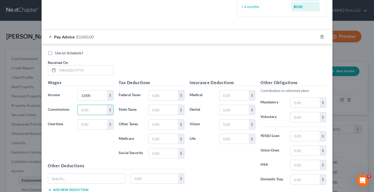
scroll to position [172, 0]
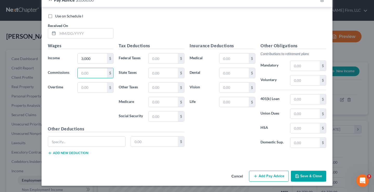
click at [310, 176] on button "Save & Close" at bounding box center [308, 176] width 35 height 11
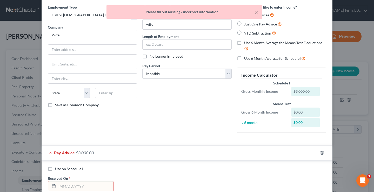
scroll to position [0, 0]
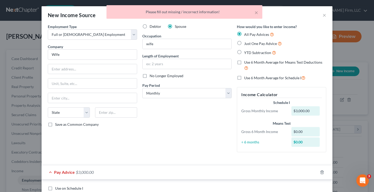
click at [244, 43] on label "Just One Pay Advice" at bounding box center [263, 44] width 38 height 6
click at [246, 43] on input "Just One Pay Advice" at bounding box center [247, 42] width 3 height 3
radio input "true"
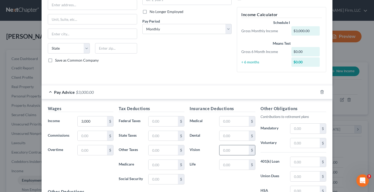
scroll to position [127, 0]
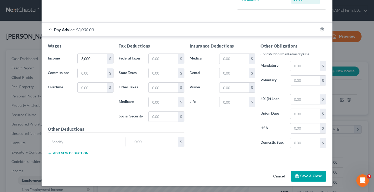
click at [309, 177] on button "Save & Close" at bounding box center [308, 176] width 35 height 11
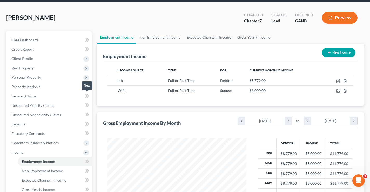
scroll to position [18, 0]
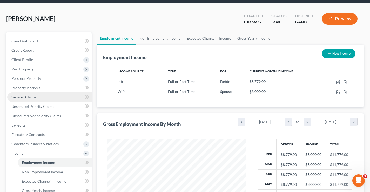
click at [29, 97] on span "Secured Claims" at bounding box center [23, 97] width 25 height 4
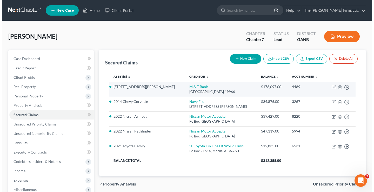
scroll to position [26, 0]
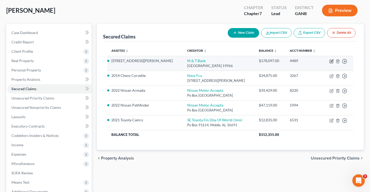
click at [332, 61] on icon "button" at bounding box center [332, 61] width 2 height 2
select select "7"
select select "3"
select select "0"
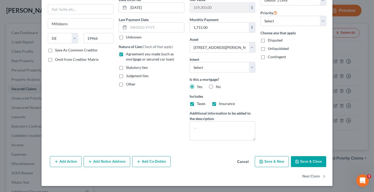
scroll to position [55, 0]
click at [307, 160] on button "Save & Close" at bounding box center [308, 161] width 35 height 11
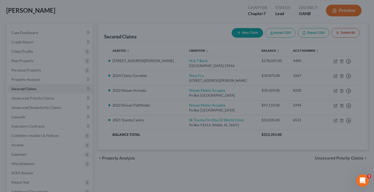
select select "3"
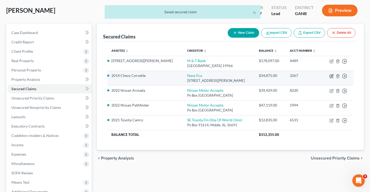
click at [331, 76] on icon "button" at bounding box center [332, 76] width 4 height 4
select select "48"
select select "6"
select select "0"
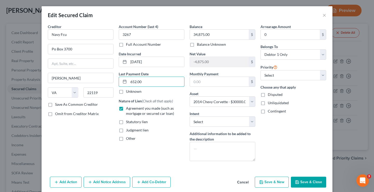
type input "652.00"
click at [242, 181] on button "Cancel" at bounding box center [243, 182] width 20 height 10
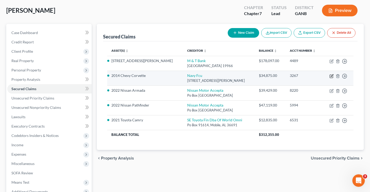
click at [331, 77] on icon "button" at bounding box center [332, 75] width 2 height 2
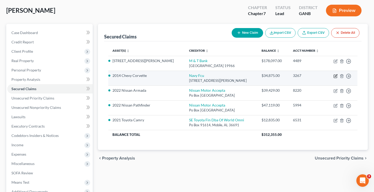
select select "48"
select select "6"
select select "0"
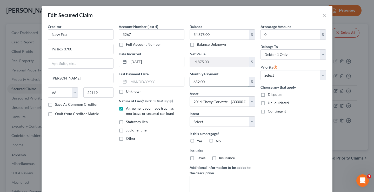
click at [204, 81] on input "652.00" at bounding box center [219, 82] width 59 height 10
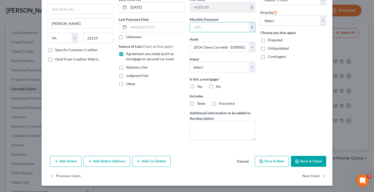
click at [216, 85] on label "No" at bounding box center [218, 86] width 5 height 5
click at [218, 85] on input "No" at bounding box center [219, 85] width 3 height 3
radio input "true"
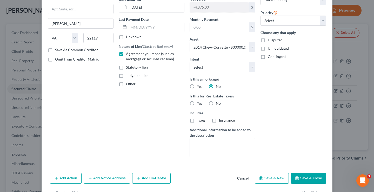
click at [311, 177] on button "Save & Close" at bounding box center [308, 178] width 35 height 11
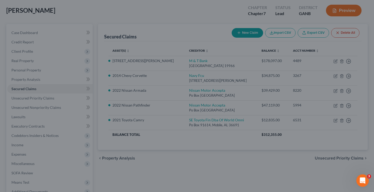
select select "6"
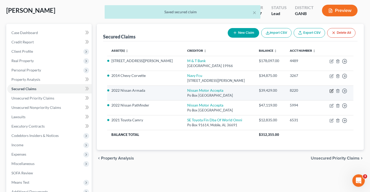
click at [332, 91] on icon "button" at bounding box center [332, 91] width 4 height 4
select select "45"
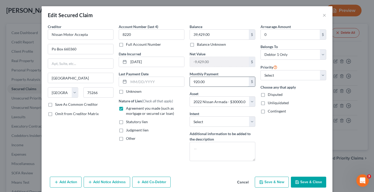
click at [205, 82] on input "920.00" at bounding box center [219, 82] width 59 height 10
click at [208, 82] on input "920.00" at bounding box center [219, 82] width 59 height 10
drag, startPoint x: 206, startPoint y: 82, endPoint x: 192, endPoint y: 82, distance: 14.0
click at [192, 82] on input "920.00" at bounding box center [219, 82] width 59 height 10
click at [89, 36] on input "Nissan Motor Accepta" at bounding box center [81, 34] width 66 height 10
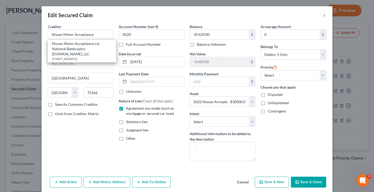
click at [287, 156] on div "Arrearage Amount 0 $ Belongs To * Select Debtor 1 Only Debtor 2 Only Debtor 1 A…" at bounding box center [293, 94] width 71 height 141
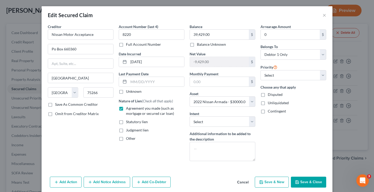
click at [307, 180] on button "Save & Close" at bounding box center [308, 182] width 35 height 11
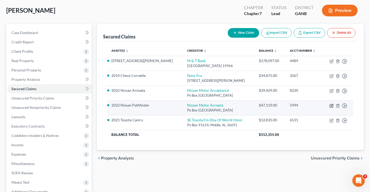
click at [332, 106] on icon "button" at bounding box center [332, 105] width 2 height 2
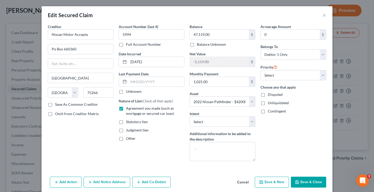
click at [308, 183] on button "Save & Close" at bounding box center [308, 182] width 35 height 11
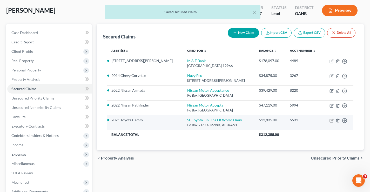
click at [332, 122] on icon "button" at bounding box center [332, 121] width 4 height 4
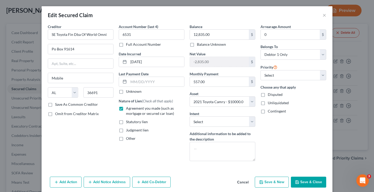
click at [309, 183] on button "Save & Close" at bounding box center [308, 182] width 35 height 11
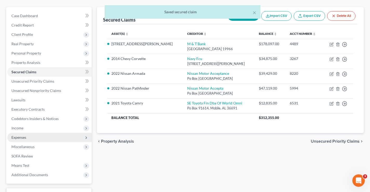
scroll to position [52, 0]
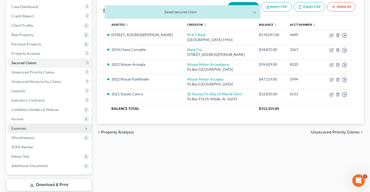
click at [19, 130] on span "Expenses" at bounding box center [18, 128] width 15 height 4
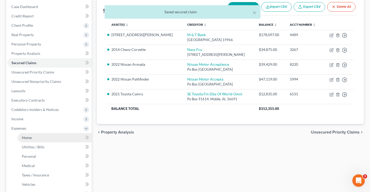
click at [31, 139] on span "Home" at bounding box center [27, 137] width 10 height 4
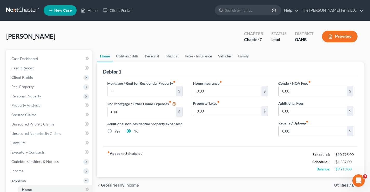
click at [222, 57] on link "Vehicles" at bounding box center [225, 56] width 20 height 12
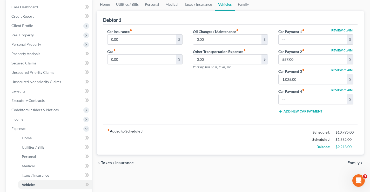
scroll to position [52, 0]
click at [285, 40] on input "text" at bounding box center [313, 39] width 68 height 10
click at [302, 79] on input "1,025.00" at bounding box center [313, 79] width 68 height 10
drag, startPoint x: 297, startPoint y: 79, endPoint x: 281, endPoint y: 80, distance: 15.4
click at [281, 80] on input "1,025.00" at bounding box center [313, 79] width 68 height 10
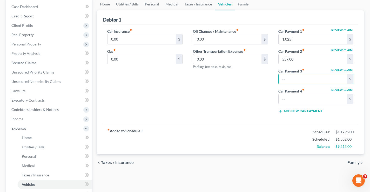
click at [355, 162] on span "Family" at bounding box center [354, 163] width 12 height 4
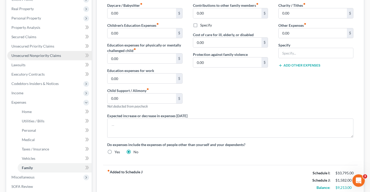
scroll to position [26, 0]
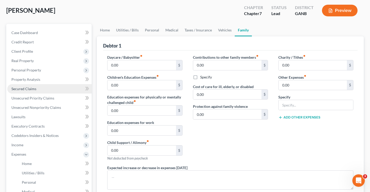
click at [17, 88] on span "Secured Claims" at bounding box center [23, 89] width 25 height 4
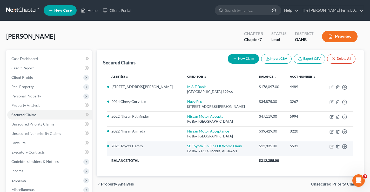
click at [331, 147] on icon "button" at bounding box center [332, 146] width 2 height 2
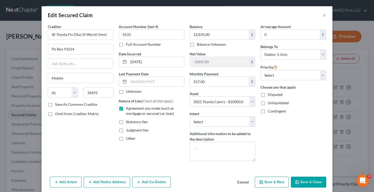
click at [309, 182] on button "Save & Close" at bounding box center [308, 182] width 35 height 11
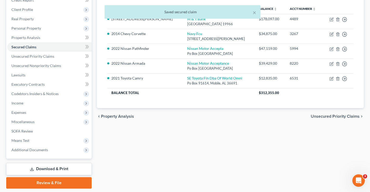
scroll to position [84, 0]
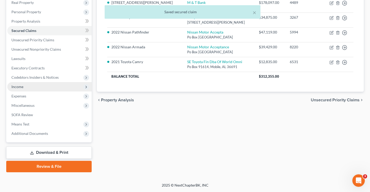
click at [21, 87] on span "Income" at bounding box center [17, 86] width 12 height 4
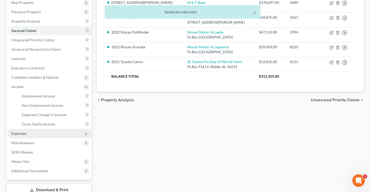
click at [18, 133] on span "Expenses" at bounding box center [18, 133] width 15 height 4
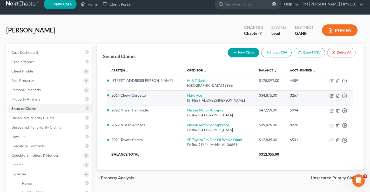
scroll to position [32, 0]
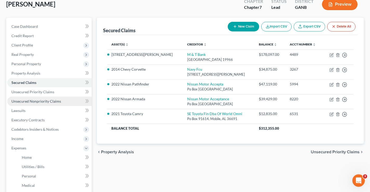
click at [48, 100] on span "Unsecured Nonpriority Claims" at bounding box center [36, 101] width 50 height 4
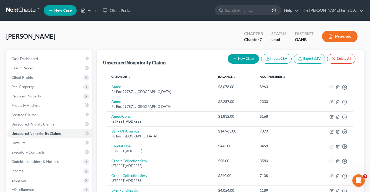
click at [242, 58] on button "New Claim" at bounding box center [243, 59] width 31 height 10
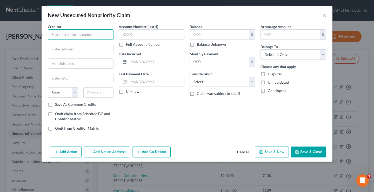
click at [56, 35] on input "text" at bounding box center [81, 34] width 66 height 10
drag, startPoint x: 85, startPoint y: 35, endPoint x: 50, endPoint y: 35, distance: 34.8
click at [50, 35] on input "Atlanta Medical" at bounding box center [81, 34] width 66 height 10
drag, startPoint x: 81, startPoint y: 35, endPoint x: 35, endPoint y: 27, distance: 46.3
click at [36, 29] on div "New Unsecured Nonpriority Claim × Creditor * Atlanta Medical State AL AK AR AZ …" at bounding box center [187, 96] width 374 height 192
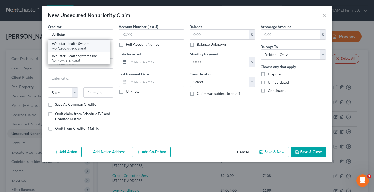
click at [91, 47] on div "P.O. Box 742625, Atlanta, GA 30374" at bounding box center [79, 48] width 54 height 4
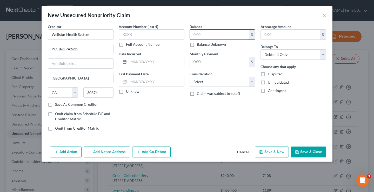
click at [203, 35] on input "text" at bounding box center [219, 35] width 59 height 10
click at [183, 112] on div "Account Number (last 4) Full Account Number Date Incurred Last Payment Date Unk…" at bounding box center [151, 79] width 71 height 111
click at [206, 84] on select "Select Cable / Satellite Services Collection Agency Credit Card Debt Debt Couns…" at bounding box center [223, 82] width 66 height 10
click at [190, 77] on select "Select Cable / Satellite Services Collection Agency Credit Card Debt Debt Couns…" at bounding box center [223, 82] width 66 height 10
click at [202, 126] on div "Balance 150,000.00 $ Balance Unknown Balance Undetermined 150,000 $ Balance Unk…" at bounding box center [222, 79] width 71 height 111
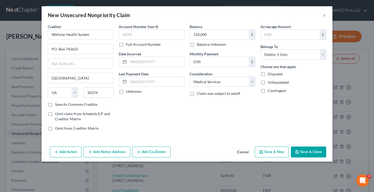
click at [312, 150] on button "Save & Close" at bounding box center [308, 152] width 35 height 11
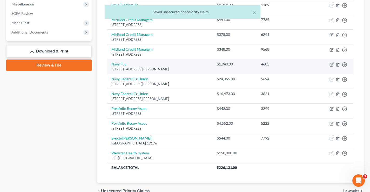
scroll to position [213, 0]
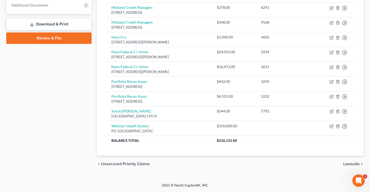
click at [44, 97] on div "Case Dashboard Payments Invoices Payments Payments Credit Report Client Profile" at bounding box center [49, 4] width 91 height 335
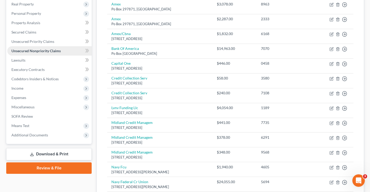
scroll to position [119, 0]
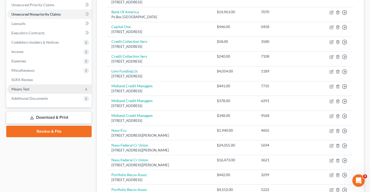
click at [23, 88] on span "Means Test" at bounding box center [20, 89] width 18 height 4
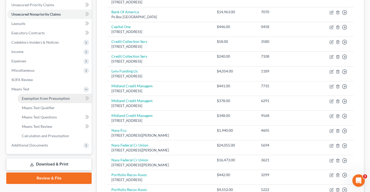
click at [29, 98] on span "Exemption from Presumption" at bounding box center [46, 98] width 48 height 4
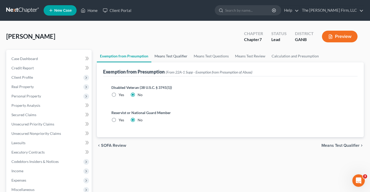
click at [171, 53] on link "Means Test Qualifier" at bounding box center [171, 56] width 39 height 12
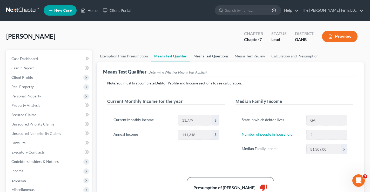
click at [207, 58] on link "Means Test Questions" at bounding box center [211, 56] width 41 height 12
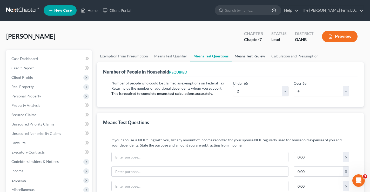
click at [250, 57] on link "Means Test Review" at bounding box center [250, 56] width 37 height 12
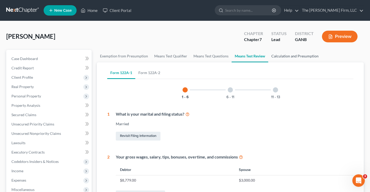
click at [300, 58] on link "Calculation and Presumption" at bounding box center [295, 56] width 54 height 12
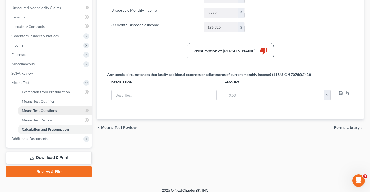
scroll to position [131, 0]
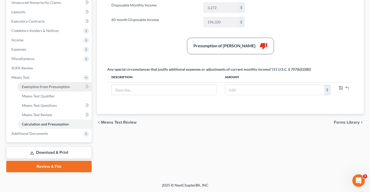
click at [46, 88] on span "Exemption from Presumption" at bounding box center [46, 86] width 48 height 4
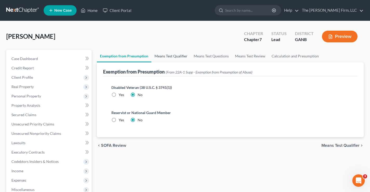
click at [165, 57] on link "Means Test Qualifier" at bounding box center [171, 56] width 39 height 12
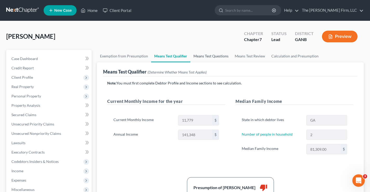
click at [204, 56] on link "Means Test Questions" at bounding box center [211, 56] width 41 height 12
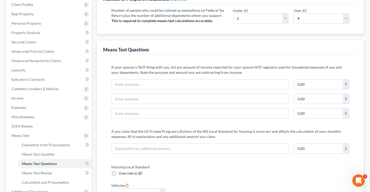
scroll to position [78, 0]
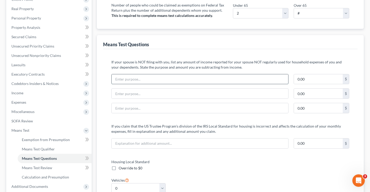
click at [120, 79] on input "text" at bounding box center [200, 79] width 177 height 10
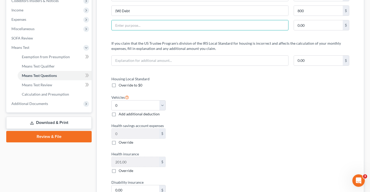
scroll to position [156, 0]
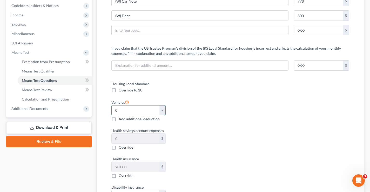
click at [163, 110] on select "Select 0 1 2 3 4 5" at bounding box center [139, 110] width 54 height 10
click at [112, 105] on select "Select 0 1 2 3 4 5" at bounding box center [139, 110] width 54 height 10
click at [191, 125] on div "Housing Local Standard Override to $0 Vehicles Select 0 1 2 3 4 5 Add additiona…" at bounding box center [168, 156] width 124 height 150
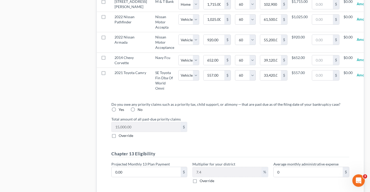
scroll to position [494, 0]
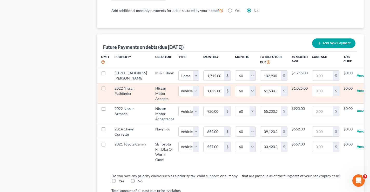
click at [108, 90] on label at bounding box center [108, 90] width 0 height 0
click at [110, 88] on input "checkbox" at bounding box center [111, 87] width 3 height 3
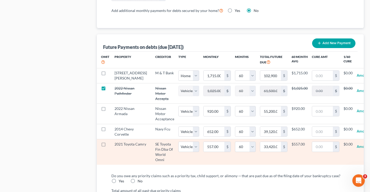
click at [108, 146] on label at bounding box center [108, 146] width 0 height 0
click at [110, 145] on input "checkbox" at bounding box center [111, 143] width 3 height 3
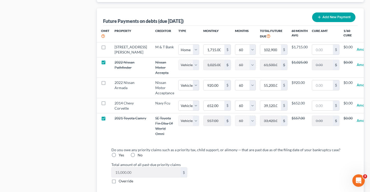
scroll to position [546, 0]
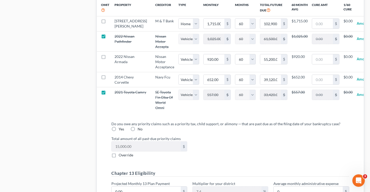
click at [138, 132] on label "No" at bounding box center [140, 129] width 5 height 5
click at [140, 130] on input "No" at bounding box center [141, 128] width 3 height 3
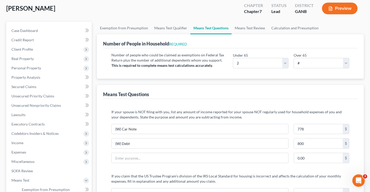
scroll to position [104, 0]
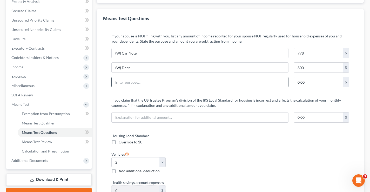
click at [120, 83] on input "text" at bounding box center [200, 82] width 177 height 10
click at [150, 83] on input "(W) Car Note" at bounding box center [200, 82] width 177 height 10
click at [306, 81] on input "0.00" at bounding box center [318, 82] width 49 height 10
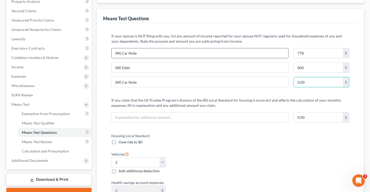
click at [144, 54] on input "(W) Car Note" at bounding box center [200, 53] width 177 height 10
click at [123, 54] on input "(W) Car Note for Son" at bounding box center [200, 53] width 177 height 10
click at [124, 54] on input "(W) pays Car Note for Son" at bounding box center [200, 53] width 177 height 10
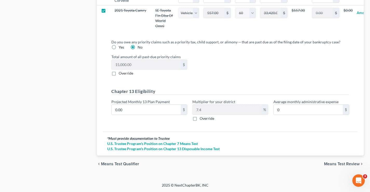
scroll to position [637, 0]
click at [344, 165] on span "Means Test Review" at bounding box center [342, 164] width 36 height 4
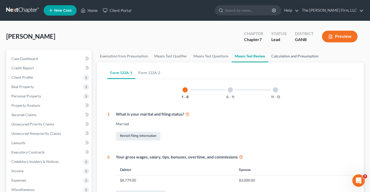
click at [287, 55] on link "Calculation and Presumption" at bounding box center [295, 56] width 54 height 12
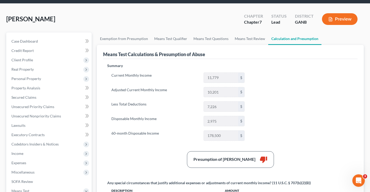
scroll to position [26, 0]
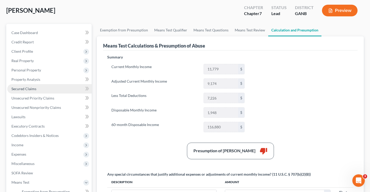
click at [30, 90] on span "Secured Claims" at bounding box center [23, 89] width 25 height 4
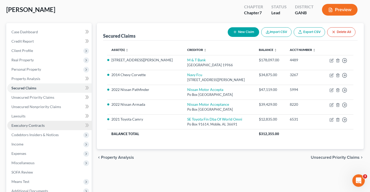
scroll to position [52, 0]
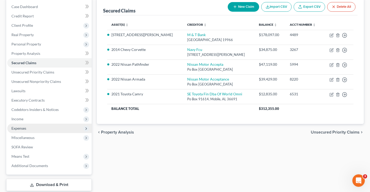
click at [23, 128] on span "Expenses" at bounding box center [18, 128] width 15 height 4
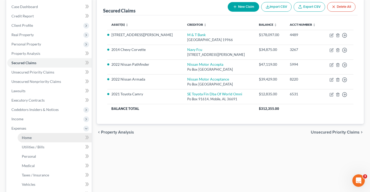
click at [29, 137] on span "Home" at bounding box center [27, 137] width 10 height 4
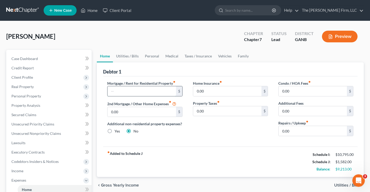
drag, startPoint x: 117, startPoint y: 91, endPoint x: 121, endPoint y: 87, distance: 5.6
click at [118, 91] on input "text" at bounding box center [142, 91] width 68 height 10
type input "1,715"
click at [212, 113] on input "0.00" at bounding box center [227, 111] width 68 height 10
click at [300, 89] on input "0.00" at bounding box center [313, 91] width 68 height 10
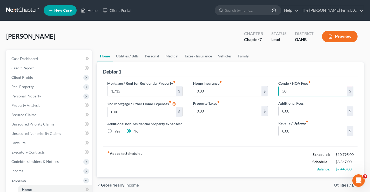
type input "50"
type input "150"
click at [130, 57] on link "Utilities / Bills" at bounding box center [127, 56] width 29 height 12
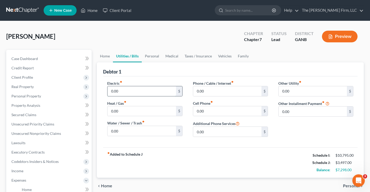
click at [127, 90] on input "0.00" at bounding box center [142, 91] width 68 height 10
type input "441"
type input "121"
type input "45"
click at [210, 88] on input "0.00" at bounding box center [227, 91] width 68 height 10
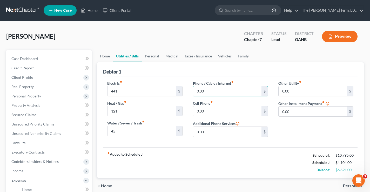
drag, startPoint x: 206, startPoint y: 90, endPoint x: 189, endPoint y: 90, distance: 17.2
click at [189, 90] on div "Phone / Cable / Internet fiber_manual_record 0.00 $ Cell Phone fiber_manual_rec…" at bounding box center [231, 111] width 86 height 61
type input "75"
type input "400"
click at [153, 56] on link "Personal" at bounding box center [152, 56] width 21 height 12
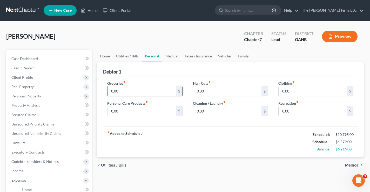
click at [121, 92] on input "0.00" at bounding box center [142, 91] width 68 height 10
type input "762"
click at [167, 56] on link "Medical" at bounding box center [171, 56] width 19 height 12
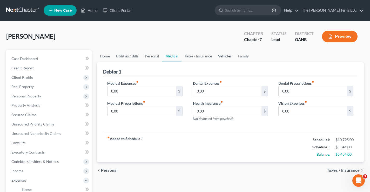
click at [219, 56] on link "Vehicles" at bounding box center [225, 56] width 20 height 12
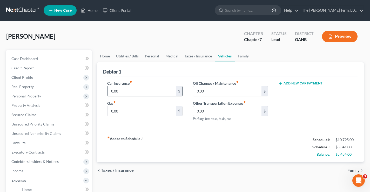
click at [130, 91] on input "0.00" at bounding box center [142, 91] width 68 height 10
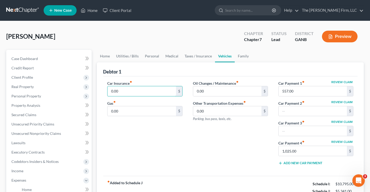
scroll to position [26, 0]
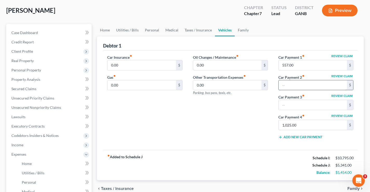
click at [284, 84] on input "text" at bounding box center [313, 85] width 68 height 10
type input "1,025"
click at [298, 125] on input "1,025.00" at bounding box center [313, 125] width 68 height 10
click at [120, 65] on input "0.00" at bounding box center [142, 65] width 68 height 10
type input "580"
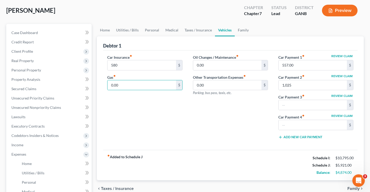
click at [132, 107] on div "Car Insurance fiber_manual_record 580 $ Gas fiber_manual_record 0.00 $" at bounding box center [145, 99] width 86 height 89
click at [123, 85] on input "0.00" at bounding box center [142, 85] width 68 height 10
type input "5"
type input "600"
click at [152, 31] on link "Personal" at bounding box center [152, 30] width 21 height 12
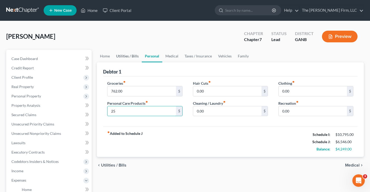
type input "25"
click at [173, 56] on link "Medical" at bounding box center [171, 56] width 19 height 12
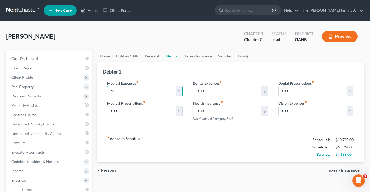
type input "25"
click at [153, 55] on link "Personal" at bounding box center [152, 56] width 21 height 12
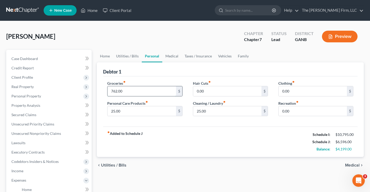
click at [127, 91] on input "762.00" at bounding box center [142, 91] width 68 height 10
type input "661"
click at [184, 46] on div "Redding, Darrell Upgraded Chapter Chapter 7 Status Lead District GANB Preview" at bounding box center [185, 38] width 358 height 23
click at [353, 165] on span "Medical" at bounding box center [352, 165] width 15 height 4
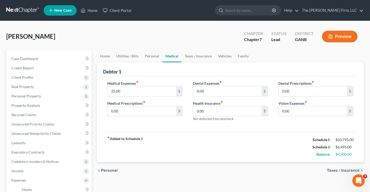
click at [346, 171] on span "Taxes / Insurance" at bounding box center [343, 170] width 33 height 4
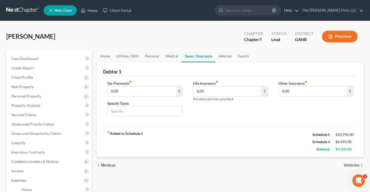
click at [342, 39] on button "Preview" at bounding box center [340, 37] width 36 height 12
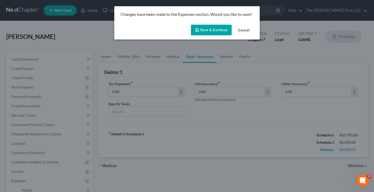
click at [221, 31] on button "Save & Continue" at bounding box center [211, 30] width 41 height 11
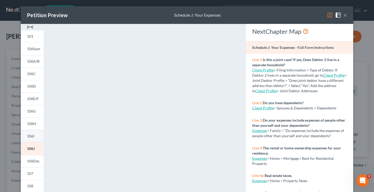
click at [32, 135] on span "106I" at bounding box center [30, 136] width 7 height 4
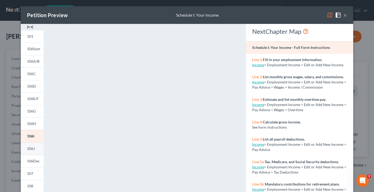
click at [35, 149] on link "106J" at bounding box center [32, 148] width 23 height 12
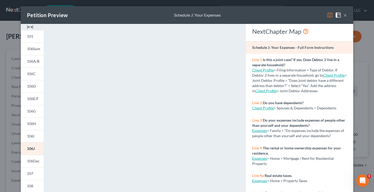
click at [344, 15] on button "×" at bounding box center [346, 15] width 4 height 6
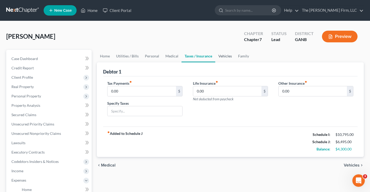
click at [225, 57] on link "Vehicles" at bounding box center [225, 56] width 20 height 12
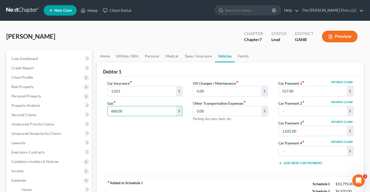
click at [136, 142] on div "Car Insurance fiber_manual_record 1,055 $ Gas fiber_manual_record 600.00 $" at bounding box center [145, 125] width 86 height 89
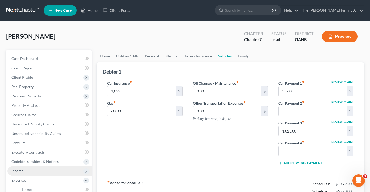
click at [16, 170] on span "Income" at bounding box center [17, 171] width 12 height 4
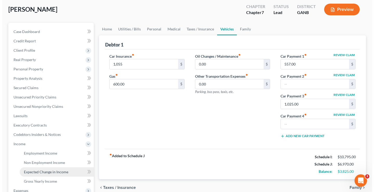
scroll to position [52, 0]
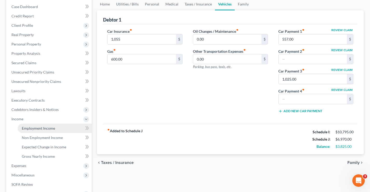
click at [30, 128] on span "Employment Income" at bounding box center [38, 128] width 33 height 4
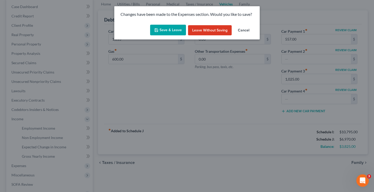
click at [160, 28] on button "Save & Leave" at bounding box center [168, 30] width 36 height 11
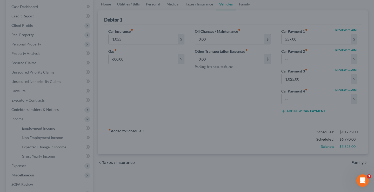
type input "1,055.00"
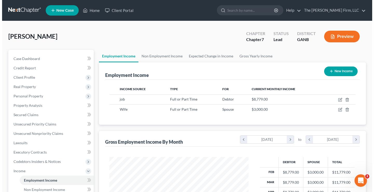
scroll to position [93, 150]
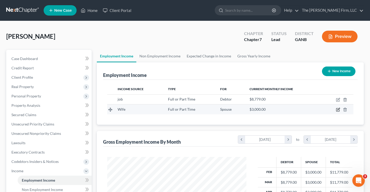
click at [338, 110] on icon "button" at bounding box center [339, 109] width 2 height 2
select select "0"
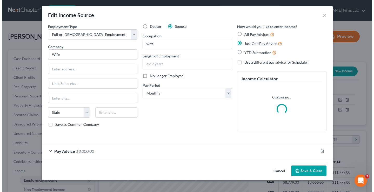
scroll to position [93, 152]
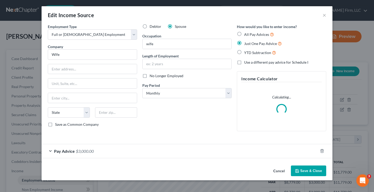
click at [60, 151] on span "Pay Advice" at bounding box center [64, 151] width 21 height 5
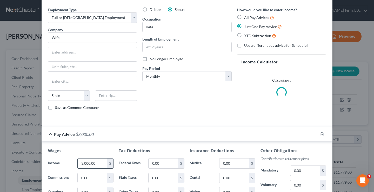
scroll to position [26, 0]
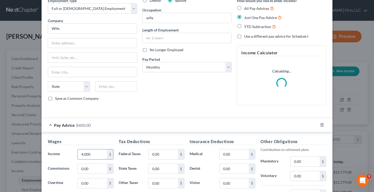
type input "4,000"
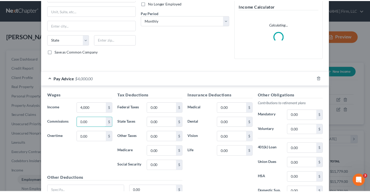
scroll to position [122, 0]
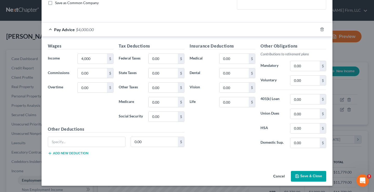
click at [312, 178] on button "Save & Close" at bounding box center [308, 176] width 35 height 11
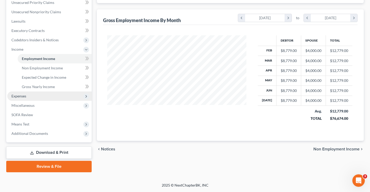
click at [22, 97] on span "Expenses" at bounding box center [18, 96] width 15 height 4
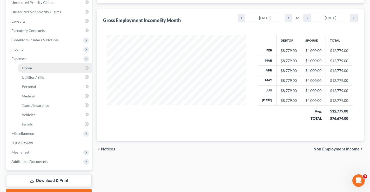
click at [31, 66] on span "Home" at bounding box center [27, 68] width 10 height 4
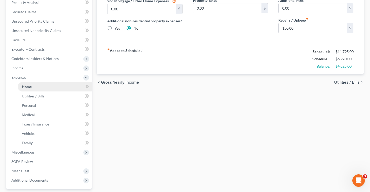
scroll to position [104, 0]
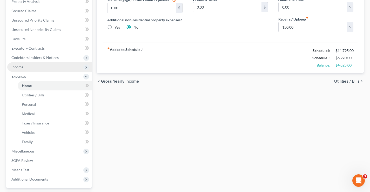
click at [16, 67] on span "Income" at bounding box center [17, 67] width 12 height 4
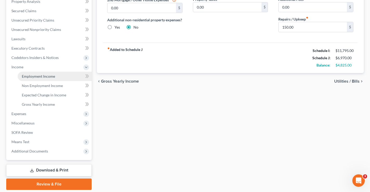
click at [43, 74] on span "Employment Income" at bounding box center [38, 76] width 33 height 4
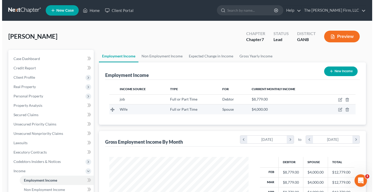
scroll to position [93, 150]
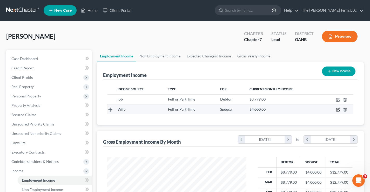
click at [339, 111] on icon "button" at bounding box center [338, 110] width 4 height 4
select select "0"
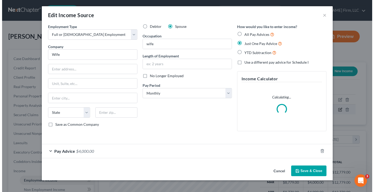
scroll to position [93, 152]
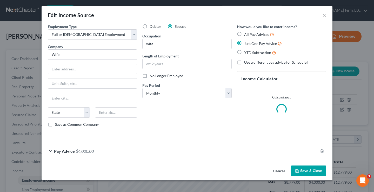
click at [82, 152] on span "$4,000.00" at bounding box center [85, 151] width 18 height 5
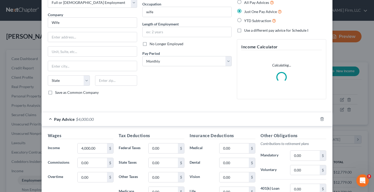
scroll to position [78, 0]
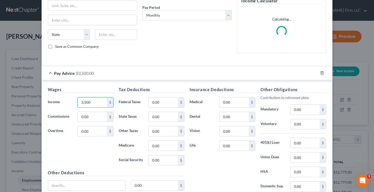
type input "3,500"
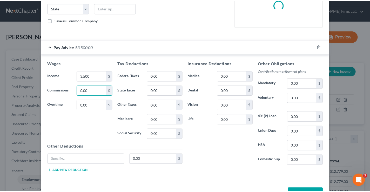
scroll to position [122, 0]
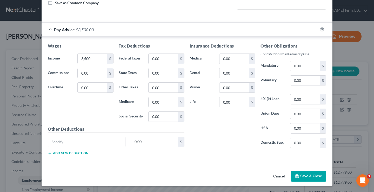
click at [313, 178] on button "Save & Close" at bounding box center [308, 176] width 35 height 11
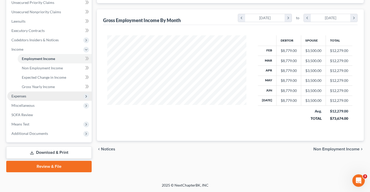
click at [30, 98] on span "Expenses" at bounding box center [49, 95] width 84 height 9
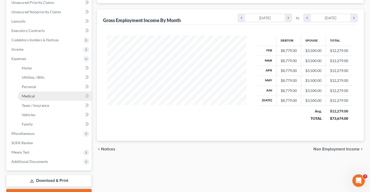
click at [35, 96] on link "Medical" at bounding box center [55, 95] width 74 height 9
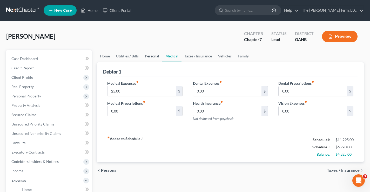
click at [149, 57] on link "Personal" at bounding box center [152, 56] width 21 height 12
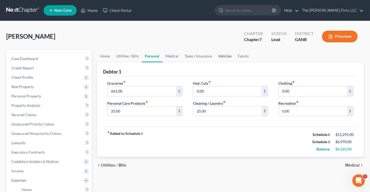
click at [226, 56] on link "Vehicles" at bounding box center [225, 56] width 20 height 12
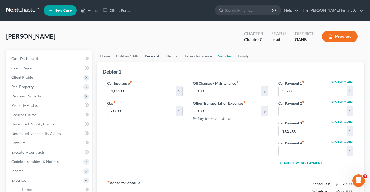
click at [149, 56] on link "Personal" at bounding box center [152, 56] width 21 height 12
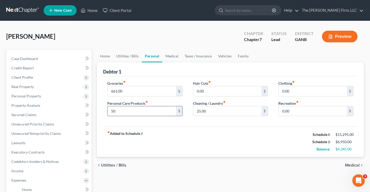
type input "50"
click at [185, 41] on div "Redding, Darrell Upgraded Chapter Chapter 7 Status Lead District GANB Preview" at bounding box center [185, 38] width 358 height 23
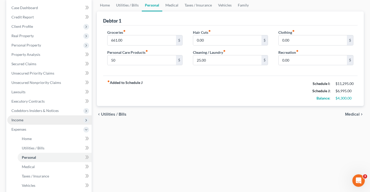
scroll to position [78, 0]
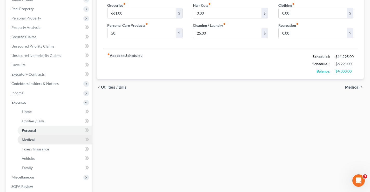
click at [30, 140] on span "Medical" at bounding box center [28, 139] width 13 height 4
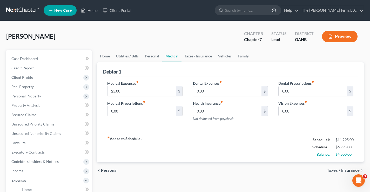
click at [339, 171] on span "Taxes / Insurance" at bounding box center [343, 170] width 33 height 4
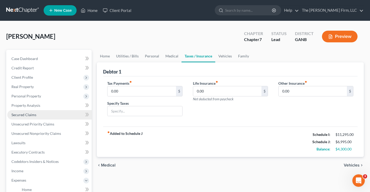
click at [22, 115] on span "Secured Claims" at bounding box center [23, 115] width 25 height 4
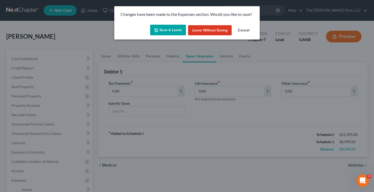
click at [167, 27] on button "Save & Leave" at bounding box center [168, 30] width 36 height 11
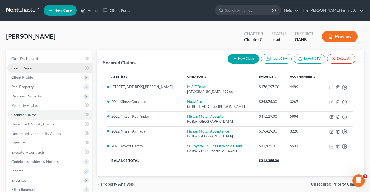
click at [27, 67] on span "Credit Report" at bounding box center [22, 68] width 22 height 4
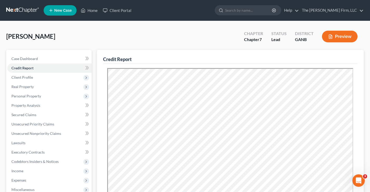
click at [104, 40] on div "Redding, Darrell Upgraded Chapter Chapter 7 Status Lead District GANB Preview" at bounding box center [185, 38] width 358 height 23
click at [160, 32] on div "Redding, Darrell Upgraded Chapter Chapter 7 Status Lead District GANB Preview" at bounding box center [185, 38] width 358 height 23
click at [43, 27] on div "Redding, Darrell Upgraded Chapter Chapter 7 Status Lead District GANB Preview" at bounding box center [185, 38] width 358 height 23
click at [144, 41] on div "Redding, Darrell Upgraded Chapter Chapter 7 Status Lead District GANB Preview" at bounding box center [185, 38] width 358 height 23
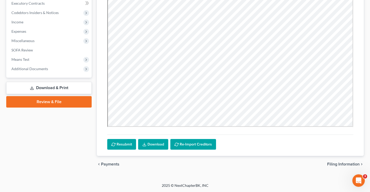
scroll to position [149, 0]
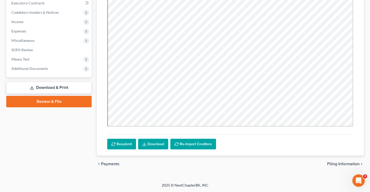
click at [50, 102] on link "Review & File" at bounding box center [49, 101] width 86 height 11
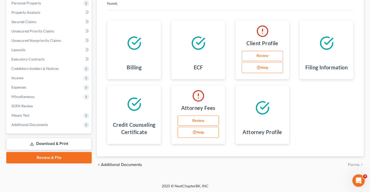
scroll to position [94, 0]
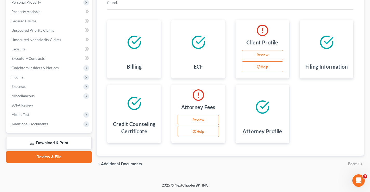
click at [267, 56] on link "Review" at bounding box center [262, 55] width 41 height 10
select select "1"
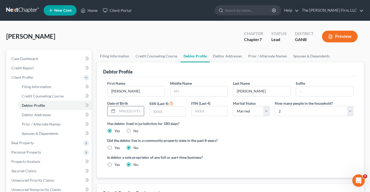
click at [119, 113] on input "text" at bounding box center [130, 111] width 27 height 10
type input "07/03/1970"
click at [163, 112] on input "text" at bounding box center [168, 112] width 36 height 10
type input "6068"
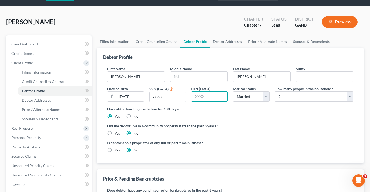
scroll to position [104, 0]
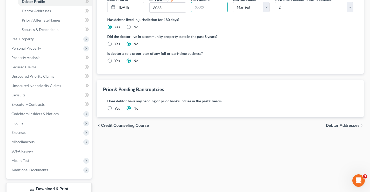
click at [346, 126] on span "Debtor Addresses" at bounding box center [343, 125] width 34 height 4
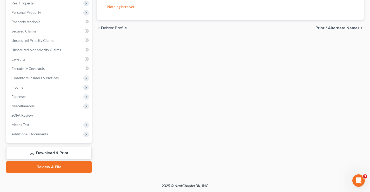
scroll to position [140, 0]
click at [60, 166] on link "Review & File" at bounding box center [49, 166] width 86 height 11
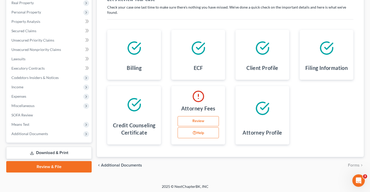
scroll to position [85, 0]
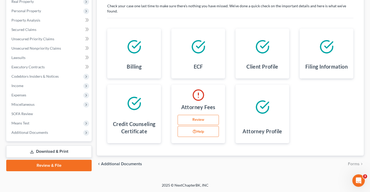
click at [196, 120] on link "Review" at bounding box center [198, 120] width 41 height 10
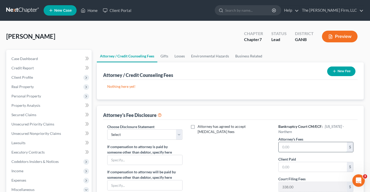
drag, startPoint x: 287, startPoint y: 146, endPoint x: 289, endPoint y: 136, distance: 10.6
click at [287, 146] on input "text" at bounding box center [313, 147] width 68 height 10
type input "5,200"
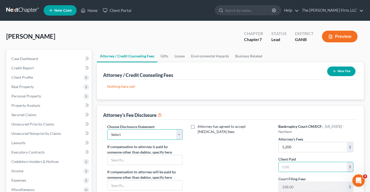
click at [140, 134] on select "Select Chapter 13" at bounding box center [144, 134] width 75 height 10
select select "0"
click at [107, 129] on select "Select Chapter 13" at bounding box center [144, 134] width 75 height 10
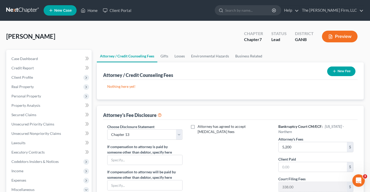
click at [344, 70] on button "New Fee" at bounding box center [342, 72] width 28 height 10
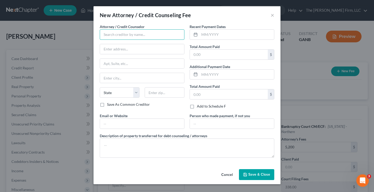
click at [117, 32] on input "text" at bounding box center [142, 34] width 85 height 10
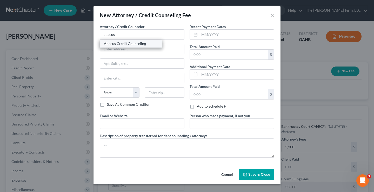
click at [121, 44] on div "Abacus Credit Counseling" at bounding box center [131, 43] width 54 height 5
type input "Abacus Credit Counseling"
type input "17337 Ventura Blvd"
type input "Encino"
select select "4"
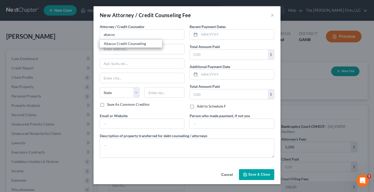
type input "91316"
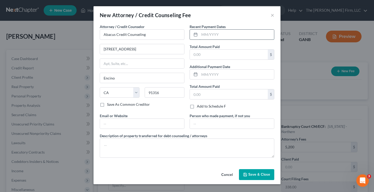
click at [229, 36] on input "text" at bounding box center [237, 35] width 75 height 10
type input "08/13/2025"
type input "25"
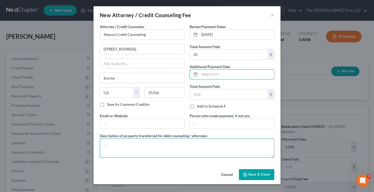
click at [120, 145] on textarea at bounding box center [187, 148] width 175 height 19
type textarea "$25 CCC"
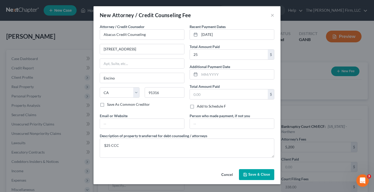
click at [258, 175] on span "Save & Close" at bounding box center [259, 174] width 22 height 4
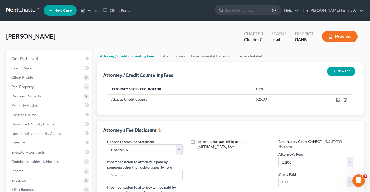
click at [346, 70] on button "New Fee" at bounding box center [342, 72] width 28 height 10
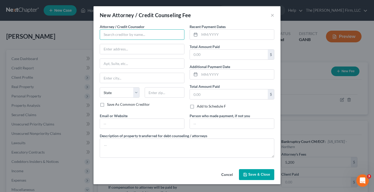
click at [153, 33] on input "text" at bounding box center [142, 34] width 85 height 10
type input "a"
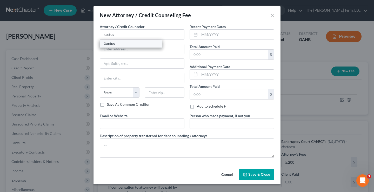
click at [120, 43] on div "Xactus" at bounding box center [131, 43] width 54 height 5
type input "Xactus"
type input "370 Reed Rd Ste 100"
type input "Broomall"
select select "39"
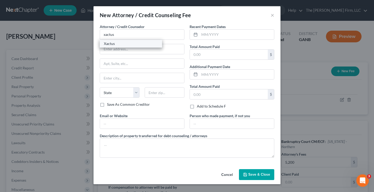
type input "19008"
click at [225, 38] on input "text" at bounding box center [237, 35] width 75 height 10
type input "08/15/2025"
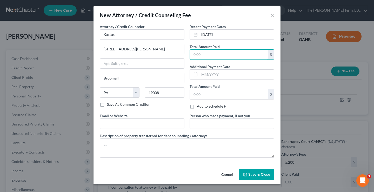
drag, startPoint x: 205, startPoint y: 51, endPoint x: 220, endPoint y: 47, distance: 16.1
click at [205, 51] on input "text" at bounding box center [229, 55] width 78 height 10
type input "39"
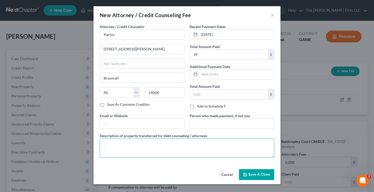
click at [117, 141] on textarea at bounding box center [187, 148] width 175 height 19
type textarea "$39 credit report"
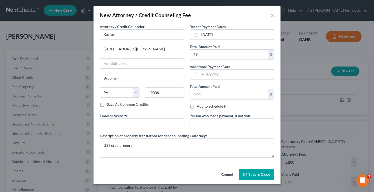
click at [255, 176] on span "Save & Close" at bounding box center [259, 174] width 22 height 4
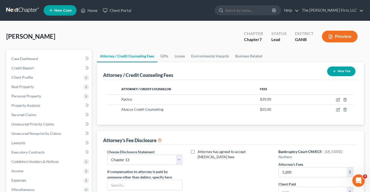
click at [343, 71] on button "New Fee" at bounding box center [342, 72] width 28 height 10
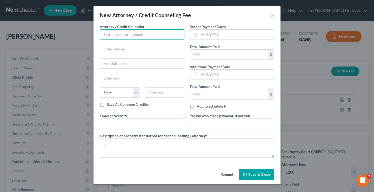
click at [138, 35] on input "text" at bounding box center [142, 34] width 85 height 10
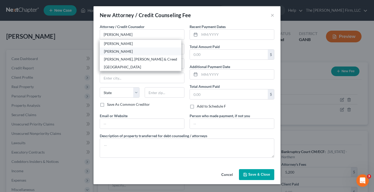
click at [120, 51] on div "Joseph Chad Brannen" at bounding box center [140, 51] width 73 height 5
type input "Joseph Chad Brannen"
type input "7147 Jonesboro Rd. Suite G"
type input "Morrow"
select select "10"
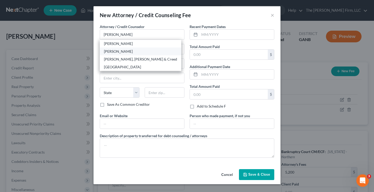
type input "30260"
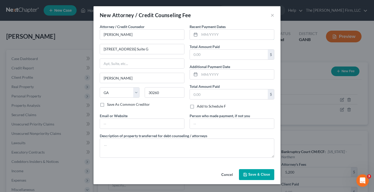
click at [213, 36] on input "text" at bounding box center [237, 35] width 75 height 10
type input "08/15/2025"
type input "313"
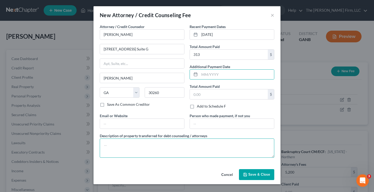
click at [113, 148] on textarea at bounding box center [187, 148] width 175 height 19
type textarea "$313 FF"
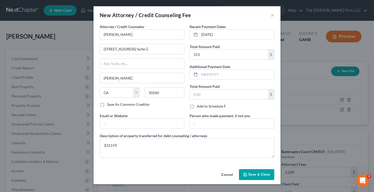
click at [259, 175] on span "Save & Close" at bounding box center [259, 174] width 22 height 4
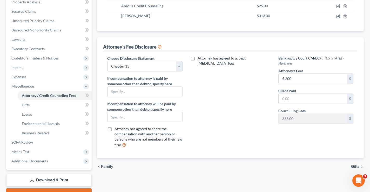
scroll to position [131, 0]
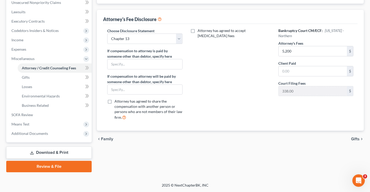
click at [356, 138] on span "Gifts" at bounding box center [355, 139] width 9 height 4
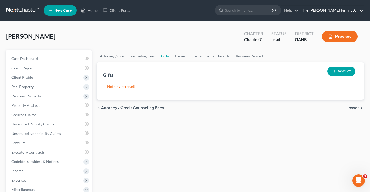
click at [352, 9] on link "The Brannen Firm, LLC" at bounding box center [332, 10] width 64 height 9
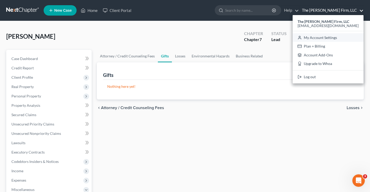
click at [338, 39] on link "My Account Settings" at bounding box center [328, 37] width 71 height 9
select select "24"
select select "10"
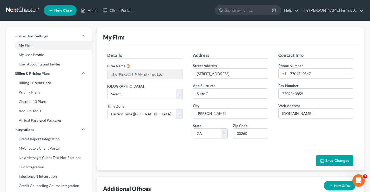
click at [28, 9] on link at bounding box center [22, 10] width 33 height 9
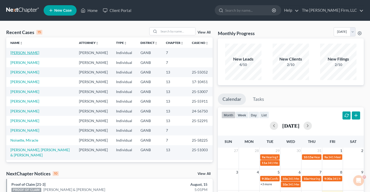
click at [28, 52] on link "[PERSON_NAME]" at bounding box center [24, 52] width 29 height 4
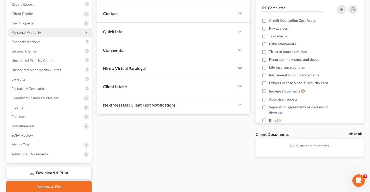
scroll to position [84, 0]
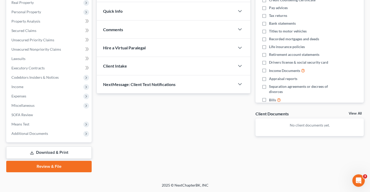
click at [51, 165] on link "Review & File" at bounding box center [49, 166] width 86 height 11
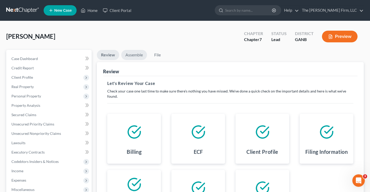
click at [130, 56] on link "Assemble" at bounding box center [134, 55] width 26 height 10
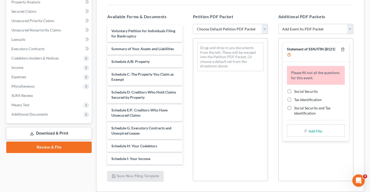
scroll to position [104, 0]
click at [62, 132] on link "Download & Print" at bounding box center [49, 133] width 86 height 12
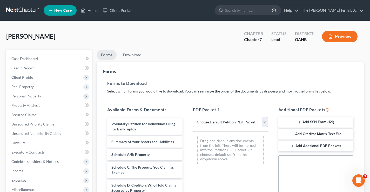
click at [265, 123] on select "Choose Default Petition PDF Packet Complete Bankruptcy Petition (all forms and …" at bounding box center [230, 122] width 75 height 10
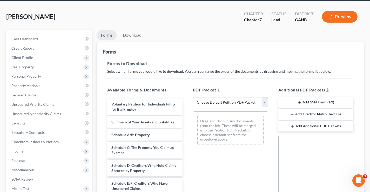
scroll to position [52, 0]
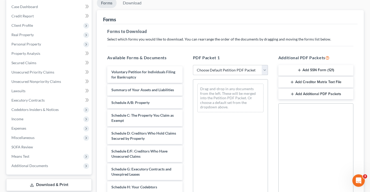
click at [225, 68] on select "Choose Default Petition PDF Packet Complete Bankruptcy Petition (all forms and …" at bounding box center [230, 70] width 75 height 10
select select "3"
click at [193, 65] on select "Choose Default Petition PDF Packet Complete Bankruptcy Petition (all forms and …" at bounding box center [230, 70] width 75 height 10
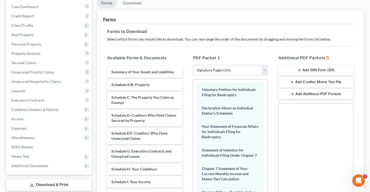
click at [318, 69] on button "Add SSN Form (121)" at bounding box center [316, 70] width 75 height 11
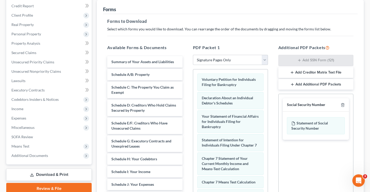
scroll to position [25, 0]
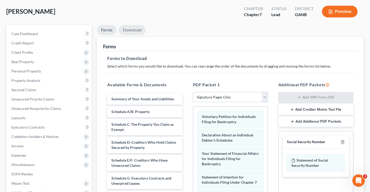
click at [135, 31] on link "Download" at bounding box center [132, 30] width 27 height 10
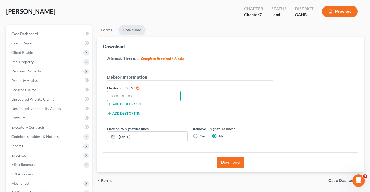
click at [121, 97] on input "text" at bounding box center [144, 96] width 74 height 10
type input "253-08-6068"
click at [226, 159] on button "Download" at bounding box center [230, 162] width 27 height 11
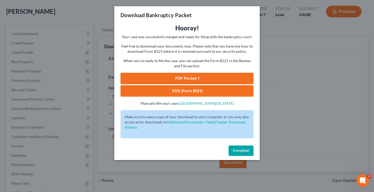
click at [200, 92] on link "SSN (Form B121)" at bounding box center [187, 90] width 133 height 11
click at [202, 79] on link "PDF Packet 1" at bounding box center [187, 78] width 133 height 11
click at [237, 149] on span "Complete!" at bounding box center [241, 150] width 17 height 4
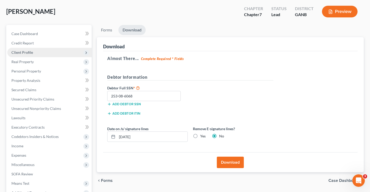
click at [16, 52] on span "Client Profile" at bounding box center [22, 52] width 22 height 4
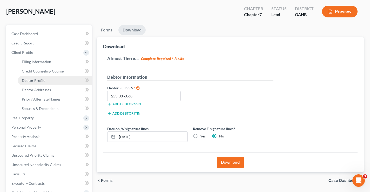
click at [31, 79] on span "Debtor Profile" at bounding box center [33, 80] width 23 height 4
select select "1"
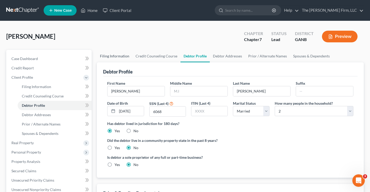
click at [104, 55] on link "Filing Information" at bounding box center [115, 56] width 36 height 12
select select "1"
select select "0"
select select "10"
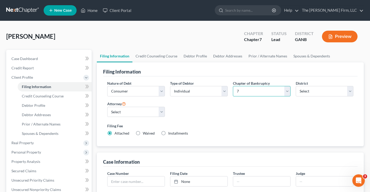
click at [262, 92] on select "Select 7 11 12 13" at bounding box center [262, 91] width 58 height 10
select select "3"
click at [233, 86] on select "Select 7 11 12 13" at bounding box center [262, 91] width 58 height 10
click at [191, 29] on div "[PERSON_NAME] Upgraded Chapter Chapter 13 Status Lead District GANB Preview" at bounding box center [185, 38] width 358 height 23
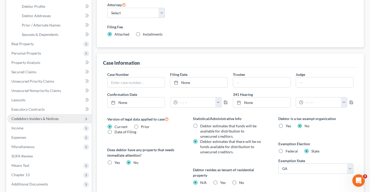
scroll to position [104, 0]
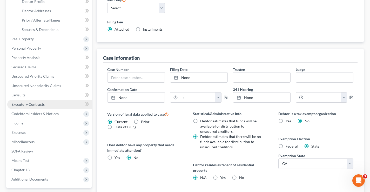
click at [29, 107] on link "Executory Contracts" at bounding box center [49, 104] width 84 height 9
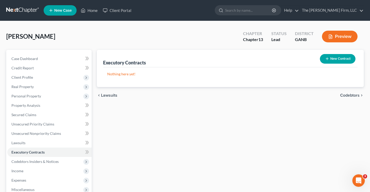
click at [343, 61] on button "New Contract" at bounding box center [338, 59] width 36 height 10
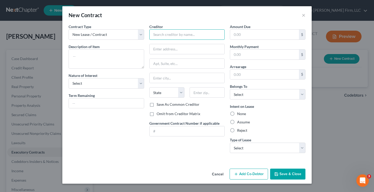
click at [186, 36] on input "text" at bounding box center [187, 34] width 76 height 10
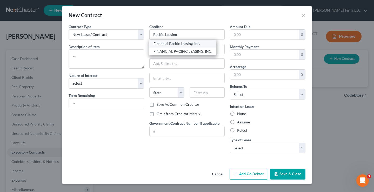
click at [178, 44] on div "Financial Pacific Leasing, Inc." at bounding box center [183, 43] width 59 height 5
type input "Financial Pacific Leasing, Inc."
type input "3455 S. 344th Way #300"
type input "Auburn"
select select "50"
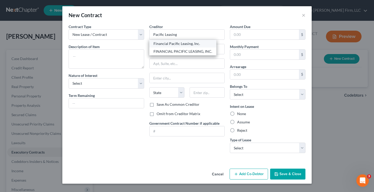
type input "98001"
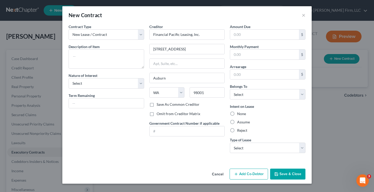
click at [128, 121] on div "Contract Type New Lease / Contract New Timeshare Description of non-residential…" at bounding box center [106, 90] width 81 height 133
click at [82, 56] on textarea at bounding box center [107, 58] width 76 height 19
type textarea "2013 Volo Sleeper"
click at [237, 131] on label "Reject" at bounding box center [242, 130] width 10 height 5
click at [239, 131] on input "Reject" at bounding box center [240, 129] width 3 height 3
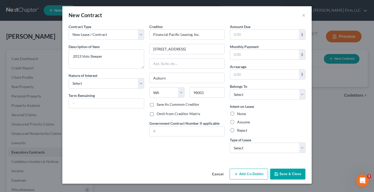
radio input "true"
click at [253, 147] on select "Select Real Estate Car Other" at bounding box center [268, 148] width 76 height 10
select select "2"
click at [230, 143] on select "Select Real Estate Car Other" at bounding box center [268, 148] width 76 height 10
click at [112, 84] on select "Select Purchaser Agent Lessor Lessee" at bounding box center [107, 83] width 76 height 10
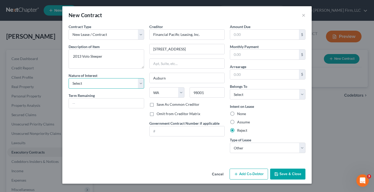
select select "3"
click at [69, 78] on select "Select Purchaser Agent Lessor Lessee" at bounding box center [107, 83] width 76 height 10
click at [98, 120] on div "Contract Type New Lease / Contract New Timeshare Description of non-residential…" at bounding box center [106, 90] width 81 height 133
click at [293, 175] on button "Save & Close" at bounding box center [287, 174] width 35 height 11
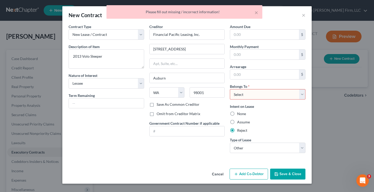
click at [266, 94] on select "Select Debtor 1 Only Debtor 2 Only Debtor 1 And Debtor 2 Only At Least One Of T…" at bounding box center [268, 94] width 76 height 10
select select "0"
click at [230, 89] on select "Select Debtor 1 Only Debtor 2 Only Debtor 1 And Debtor 2 Only At Least One Of T…" at bounding box center [268, 94] width 76 height 10
click at [291, 173] on button "Save & Close" at bounding box center [287, 174] width 35 height 11
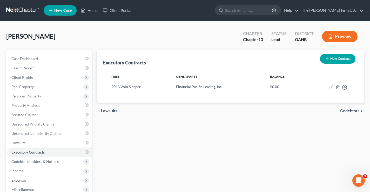
click at [165, 24] on div "Redding, Darrell Upgraded Chapter Chapter 13 Status Lead District GANB Preview …" at bounding box center [185, 148] width 370 height 255
click at [95, 38] on div "Redding, Darrell Upgraded Chapter Chapter 13 Status Lead District GANB Preview" at bounding box center [185, 38] width 358 height 23
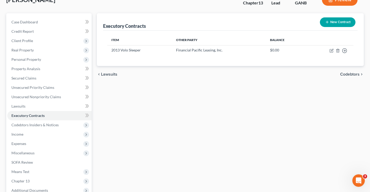
scroll to position [94, 0]
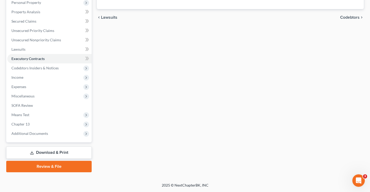
click at [44, 153] on link "Download & Print" at bounding box center [49, 153] width 86 height 12
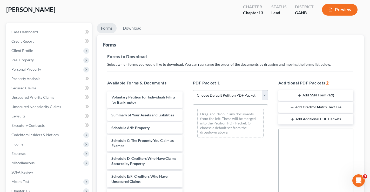
scroll to position [52, 0]
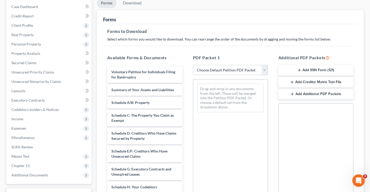
click at [312, 69] on button "Add SSN Form (121)" at bounding box center [316, 70] width 75 height 11
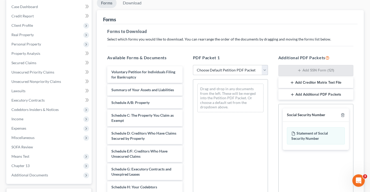
click at [264, 70] on select "Choose Default Petition PDF Packet Complete Bankruptcy Petition (all forms and …" at bounding box center [230, 70] width 75 height 10
select select "3"
click at [193, 65] on select "Choose Default Petition PDF Packet Complete Bankruptcy Petition (all forms and …" at bounding box center [230, 70] width 75 height 10
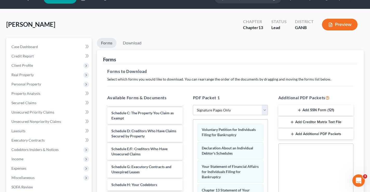
scroll to position [0, 0]
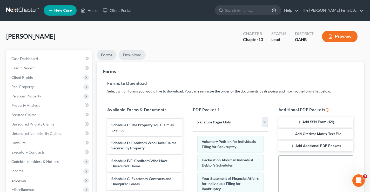
click at [138, 54] on link "Download" at bounding box center [132, 55] width 27 height 10
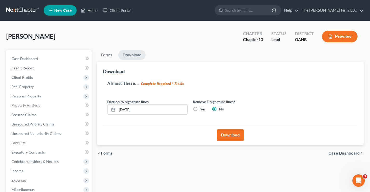
click at [239, 139] on button "Download" at bounding box center [230, 134] width 27 height 11
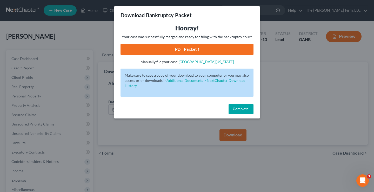
click at [222, 49] on link "PDF Packet 1" at bounding box center [187, 49] width 133 height 11
click at [245, 109] on span "Complete!" at bounding box center [241, 109] width 17 height 4
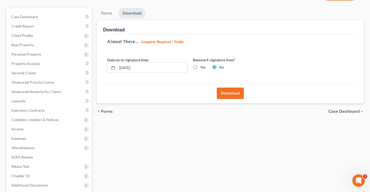
scroll to position [94, 0]
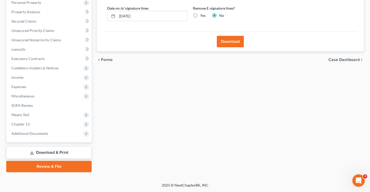
click at [51, 153] on link "Download & Print" at bounding box center [49, 153] width 86 height 12
click at [70, 152] on link "Download & Print" at bounding box center [49, 153] width 86 height 12
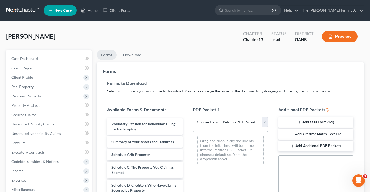
click at [157, 38] on div "[PERSON_NAME] Upgraded Chapter Chapter 13 Status Lead District GANB Preview" at bounding box center [185, 38] width 358 height 23
click at [265, 121] on select "Choose Default Petition PDF Packet Complete Bankruptcy Petition (all forms and …" at bounding box center [230, 122] width 75 height 10
select select "3"
click at [193, 117] on select "Choose Default Petition PDF Packet Complete Bankruptcy Petition (all forms and …" at bounding box center [230, 122] width 75 height 10
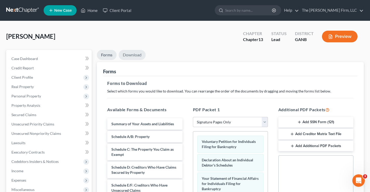
click at [134, 55] on link "Download" at bounding box center [132, 55] width 27 height 10
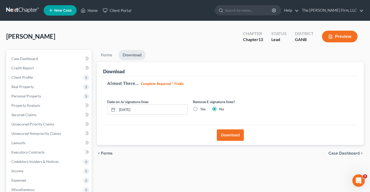
click at [233, 137] on button "Download" at bounding box center [230, 134] width 27 height 11
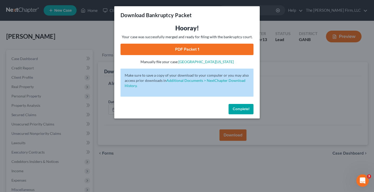
click at [220, 50] on link "PDF Packet 1" at bounding box center [187, 49] width 133 height 11
click at [232, 109] on button "Complete!" at bounding box center [241, 109] width 25 height 10
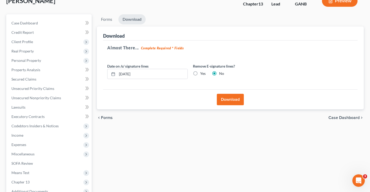
scroll to position [78, 0]
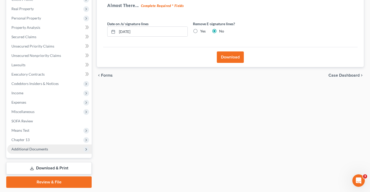
click at [28, 148] on span "Additional Documents" at bounding box center [29, 149] width 37 height 4
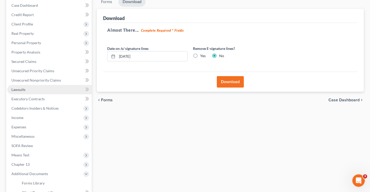
scroll to position [62, 0]
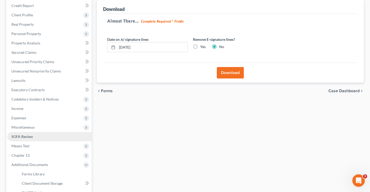
click at [26, 138] on span "SOFA Review" at bounding box center [22, 136] width 22 height 4
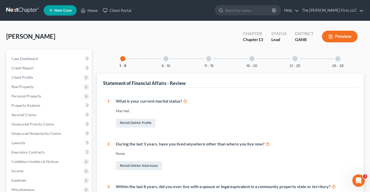
click at [251, 58] on div at bounding box center [252, 58] width 5 height 5
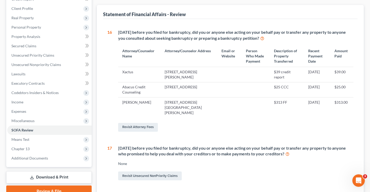
scroll to position [78, 0]
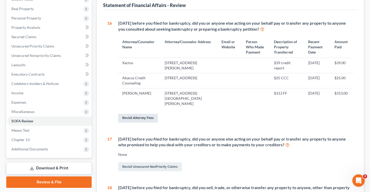
click at [150, 114] on link "Revisit Attorney Fees" at bounding box center [138, 118] width 40 height 9
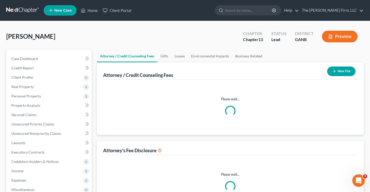
select select "0"
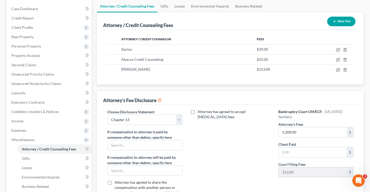
scroll to position [104, 0]
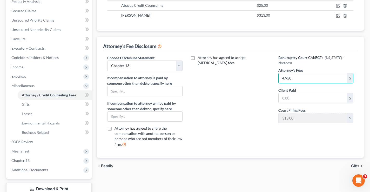
type input "4,950"
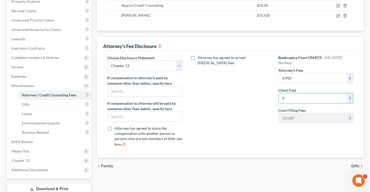
type input "0"
click at [358, 166] on span "Gifts" at bounding box center [355, 166] width 9 height 4
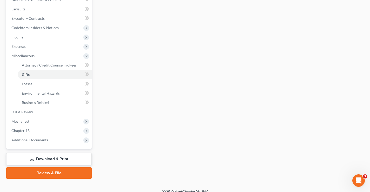
scroll to position [140, 0]
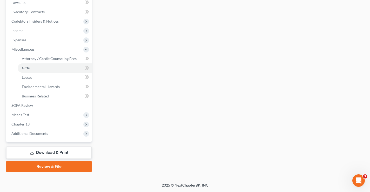
click at [66, 166] on link "Review & File" at bounding box center [49, 166] width 86 height 11
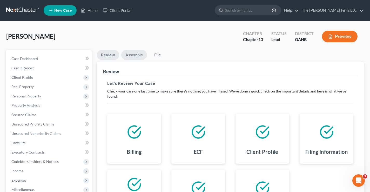
click at [133, 56] on link "Assemble" at bounding box center [134, 55] width 26 height 10
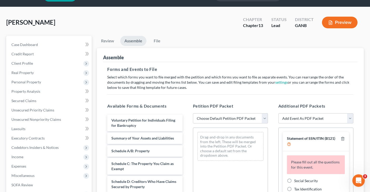
scroll to position [26, 0]
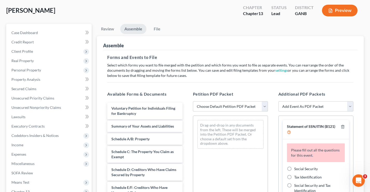
click at [265, 106] on select "Choose Default Petition PDF Packet Complete Bankruptcy Petition (all forms and …" at bounding box center [230, 106] width 75 height 10
select select "1"
click at [193, 101] on select "Choose Default Petition PDF Packet Complete Bankruptcy Petition (all forms and …" at bounding box center [230, 106] width 75 height 10
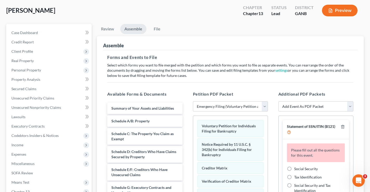
click at [294, 169] on label "Social Security" at bounding box center [306, 168] width 24 height 5
click at [297, 169] on input "Social Security" at bounding box center [298, 167] width 3 height 3
radio input "true"
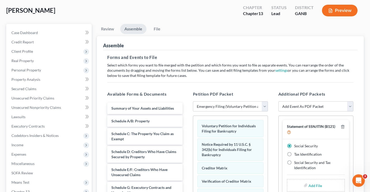
click at [307, 182] on div "Add File" at bounding box center [316, 185] width 58 height 12
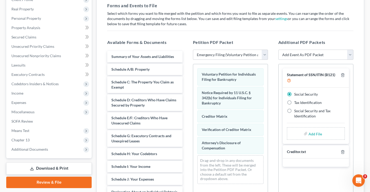
scroll to position [78, 0]
click at [316, 133] on input "file" at bounding box center [315, 133] width 12 height 9
type input "C:\fakepath\Statement re SSN.pdf"
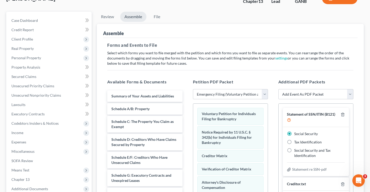
scroll to position [35, 0]
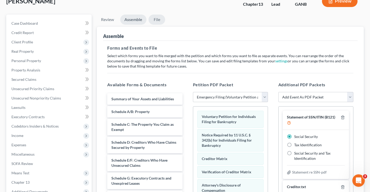
click at [160, 19] on link "File" at bounding box center [157, 20] width 17 height 10
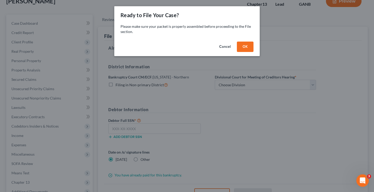
click at [247, 46] on button "OK" at bounding box center [245, 47] width 17 height 10
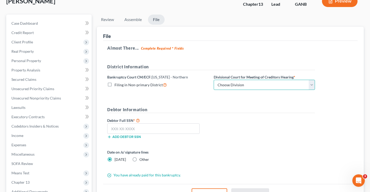
click at [311, 84] on select "Choose Division Atlanta Gainesville Newnan Rome" at bounding box center [264, 85] width 101 height 10
select select "0"
click at [214, 80] on select "Choose Division Atlanta Gainesville Newnan Rome" at bounding box center [264, 85] width 101 height 10
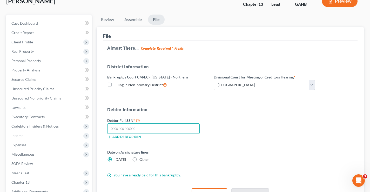
click at [121, 124] on input "text" at bounding box center [153, 128] width 93 height 10
type input "253-08-6068"
click at [234, 118] on div "Debtor Full SSN * 253-08-6068 Add debtor SSN" at bounding box center [211, 130] width 213 height 26
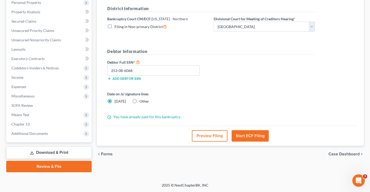
click at [246, 136] on button "Start ECF Filing" at bounding box center [250, 135] width 37 height 11
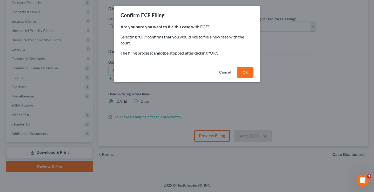
click at [250, 75] on button "OK" at bounding box center [245, 72] width 17 height 10
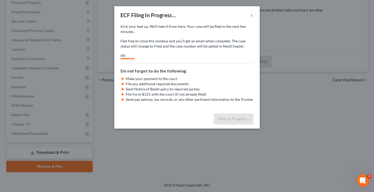
select select "0"
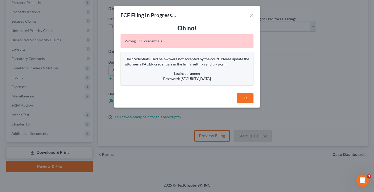
click at [246, 96] on button "OK" at bounding box center [245, 98] width 17 height 10
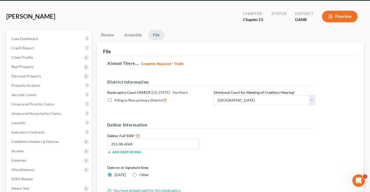
scroll to position [0, 0]
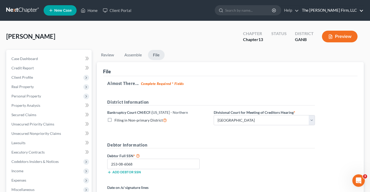
click at [363, 12] on link "The [PERSON_NAME] Firm, LLC" at bounding box center [332, 10] width 64 height 9
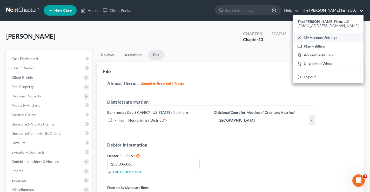
click at [338, 39] on link "My Account Settings" at bounding box center [328, 37] width 71 height 9
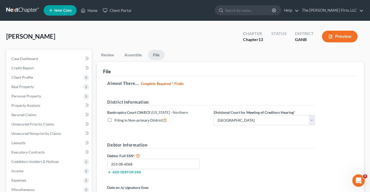
select select "24"
select select "10"
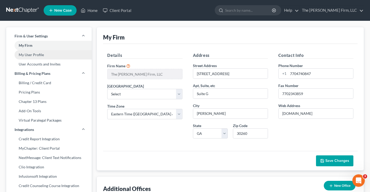
click at [35, 57] on link "My User Profile" at bounding box center [49, 54] width 86 height 9
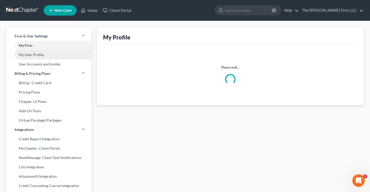
select select "10"
select select "19"
select select "paralegal"
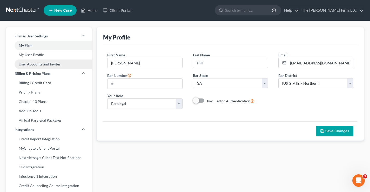
click at [30, 62] on link "User Accounts and Invites" at bounding box center [49, 64] width 86 height 9
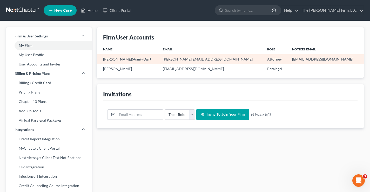
click at [195, 58] on td "chad@brannenlawfirm.com" at bounding box center [211, 59] width 104 height 10
click at [187, 58] on td "chad@brannenlawfirm.com" at bounding box center [211, 59] width 104 height 10
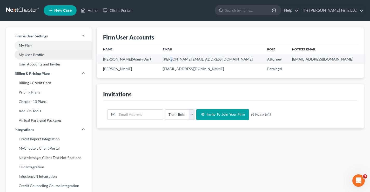
click at [31, 55] on link "My User Profile" at bounding box center [49, 54] width 86 height 9
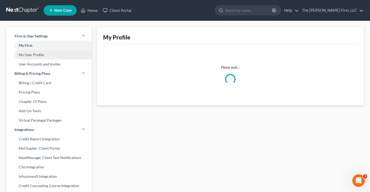
select select "10"
select select "19"
select select "paralegal"
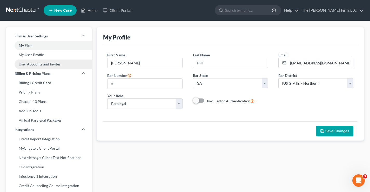
click at [29, 64] on link "User Accounts and Invites" at bounding box center [49, 64] width 86 height 9
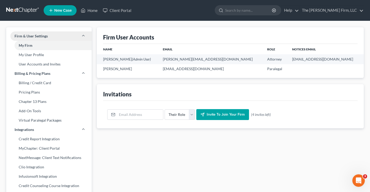
click at [82, 36] on icon at bounding box center [83, 36] width 4 height 4
click at [32, 46] on link "My Firm" at bounding box center [49, 45] width 86 height 9
select select "18"
select select "24"
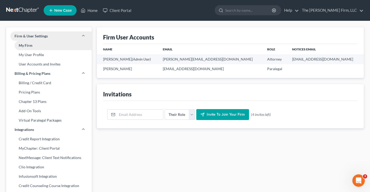
select select "10"
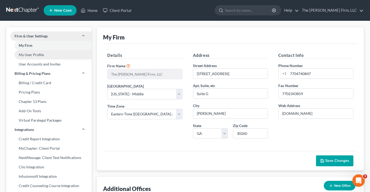
click at [31, 56] on link "My User Profile" at bounding box center [49, 54] width 86 height 9
select select "10"
select select "19"
select select "paralegal"
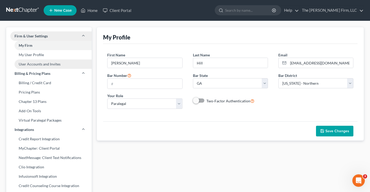
click at [32, 64] on link "User Accounts and Invites" at bounding box center [49, 64] width 86 height 9
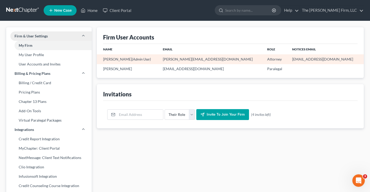
click at [106, 58] on td "Joseph Brannen (Admin User)" at bounding box center [128, 59] width 62 height 10
click at [104, 58] on td "Joseph Brannen (Admin User)" at bounding box center [128, 59] width 62 height 10
click at [133, 59] on span "(Admin User)" at bounding box center [141, 59] width 19 height 4
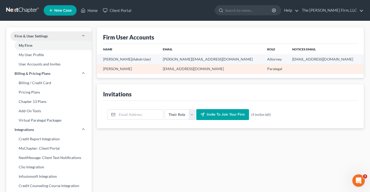
click at [202, 71] on td "[EMAIL_ADDRESS][DOMAIN_NAME]" at bounding box center [211, 69] width 104 height 10
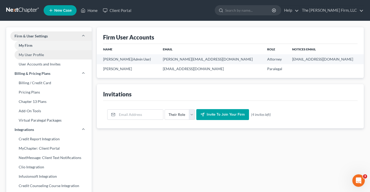
click at [37, 56] on link "My User Profile" at bounding box center [49, 54] width 86 height 9
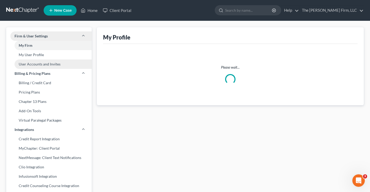
select select "10"
select select "19"
select select "paralegal"
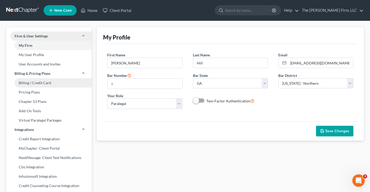
click at [27, 82] on link "Billing / Credit Card" at bounding box center [49, 82] width 86 height 9
select select "10"
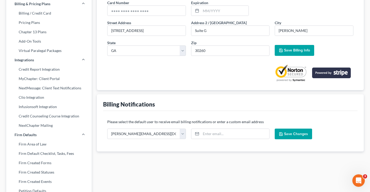
scroll to position [26, 0]
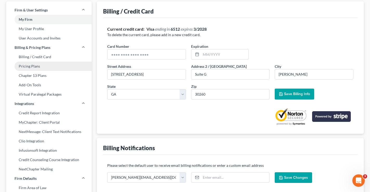
click at [25, 66] on link "Pricing Plans" at bounding box center [49, 66] width 86 height 9
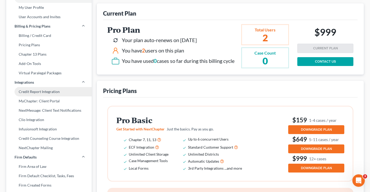
scroll to position [52, 0]
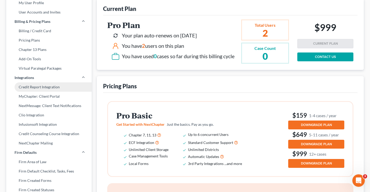
click at [31, 88] on link "Credit Report Integration" at bounding box center [49, 86] width 86 height 9
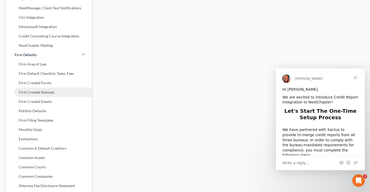
scroll to position [193, 0]
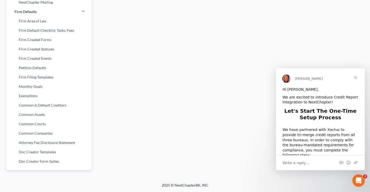
click at [356, 78] on span "Close" at bounding box center [355, 77] width 19 height 19
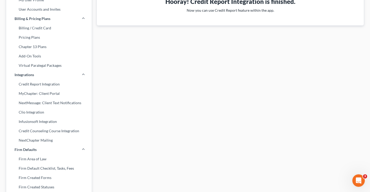
scroll to position [0, 0]
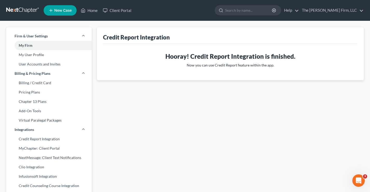
click at [31, 11] on link at bounding box center [22, 10] width 33 height 9
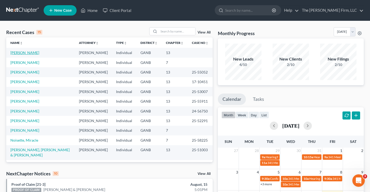
click at [17, 53] on link "[PERSON_NAME]" at bounding box center [24, 52] width 29 height 4
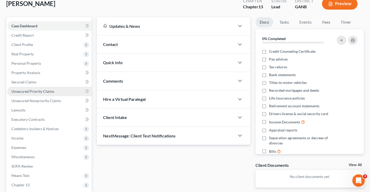
scroll to position [52, 0]
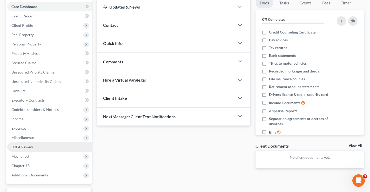
click at [22, 146] on span "SOFA Review" at bounding box center [22, 147] width 22 height 4
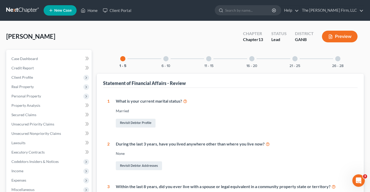
click at [252, 60] on div at bounding box center [252, 58] width 5 height 5
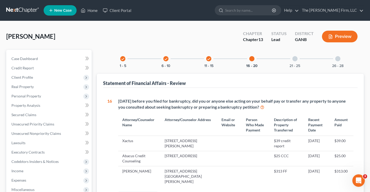
scroll to position [78, 0]
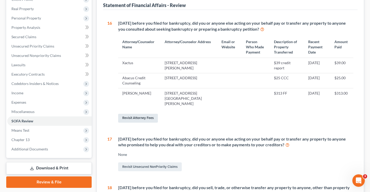
click at [149, 114] on link "Revisit Attorney Fees" at bounding box center [138, 118] width 40 height 9
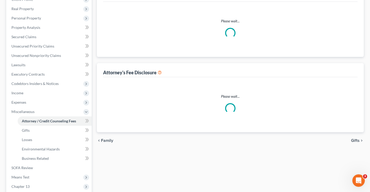
scroll to position [44, 0]
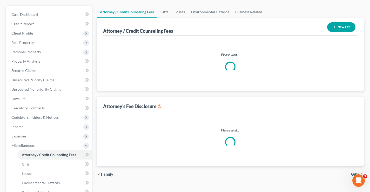
select select "0"
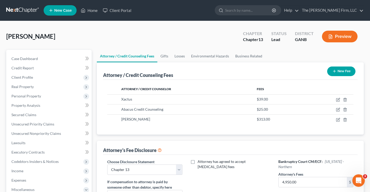
scroll to position [78, 0]
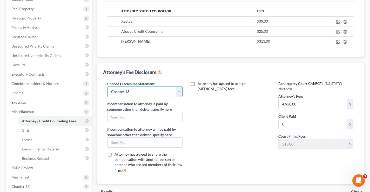
click at [180, 89] on select "Select Chapter 13" at bounding box center [144, 92] width 75 height 10
click at [201, 100] on div "Attorney has agreed to accept [MEDICAL_DATA] fees" at bounding box center [231, 129] width 86 height 96
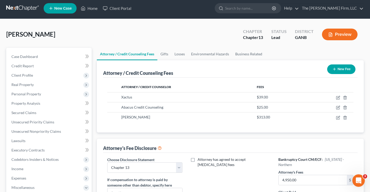
scroll to position [0, 0]
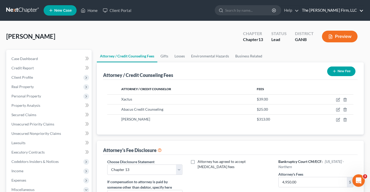
click at [361, 11] on link "The [PERSON_NAME] Firm, LLC" at bounding box center [332, 10] width 64 height 9
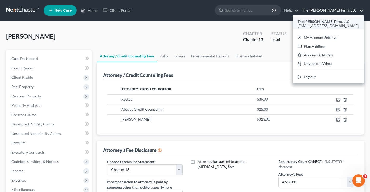
click at [340, 21] on strong "The [PERSON_NAME] Firm, LLC" at bounding box center [324, 21] width 52 height 4
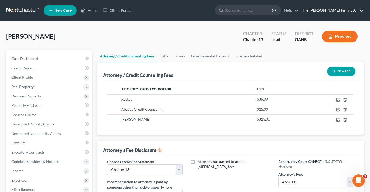
click at [354, 11] on link "The [PERSON_NAME] Firm, LLC" at bounding box center [332, 10] width 64 height 9
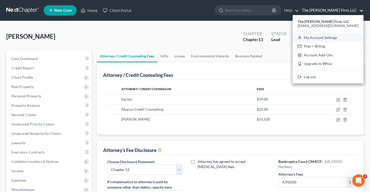
click at [343, 36] on link "My Account Settings" at bounding box center [328, 37] width 71 height 9
select select "24"
select select "10"
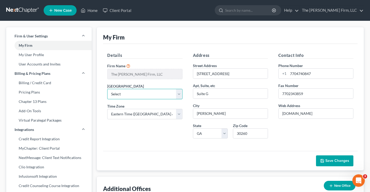
click at [180, 94] on select "Select Alabama - Middle Alabama - Northern Alabama - Southern Alaska Arizona Ar…" at bounding box center [144, 94] width 75 height 10
select select "19"
click at [107, 89] on select "Select Alabama - Middle Alabama - Northern Alabama - Southern Alaska Arizona Ar…" at bounding box center [144, 94] width 75 height 10
click at [143, 131] on div "Details Firm Name * The Brannen Firm, LLC Primary District Select Alabama - Mid…" at bounding box center [145, 97] width 86 height 90
click at [340, 161] on span "Save Changes" at bounding box center [338, 161] width 24 height 4
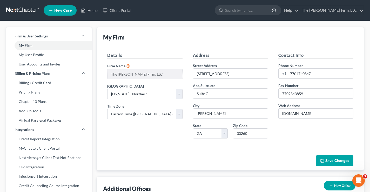
click at [28, 9] on link at bounding box center [22, 10] width 33 height 9
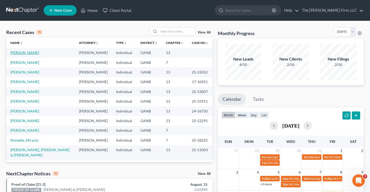
click at [19, 54] on link "[PERSON_NAME]" at bounding box center [24, 52] width 29 height 4
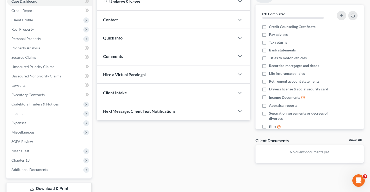
scroll to position [94, 0]
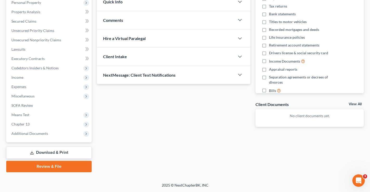
click at [49, 166] on link "Review & File" at bounding box center [49, 166] width 86 height 11
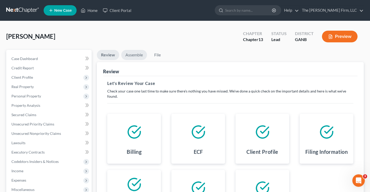
click at [132, 55] on link "Assemble" at bounding box center [134, 55] width 26 height 10
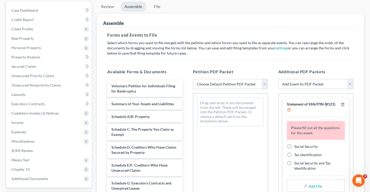
scroll to position [104, 0]
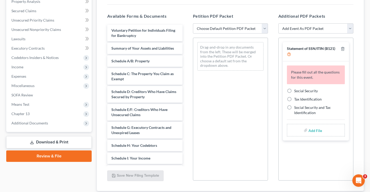
click at [268, 27] on div "Petition PDF Packet Choose Default Petition PDF Packet Complete Bankruptcy Peti…" at bounding box center [231, 97] width 86 height 176
click at [267, 27] on select "Choose Default Petition PDF Packet Complete Bankruptcy Petition (all forms and …" at bounding box center [230, 28] width 75 height 10
select select "1"
click at [193, 23] on select "Choose Default Petition PDF Packet Complete Bankruptcy Petition (all forms and …" at bounding box center [230, 28] width 75 height 10
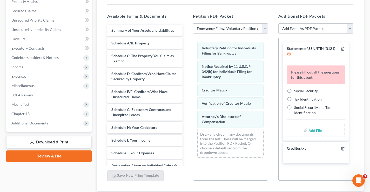
click at [294, 90] on label "Social Security" at bounding box center [306, 90] width 24 height 5
click at [297, 90] on input "Social Security" at bounding box center [298, 89] width 3 height 3
radio input "true"
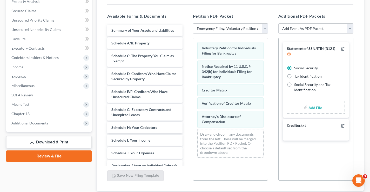
click at [313, 110] on input "file" at bounding box center [315, 107] width 12 height 9
type input "C:\fakepath\Statement re SSN.pdf"
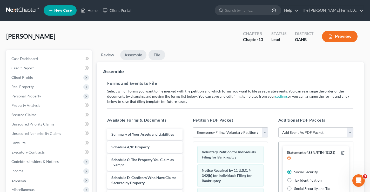
click at [156, 56] on link "File" at bounding box center [157, 55] width 17 height 10
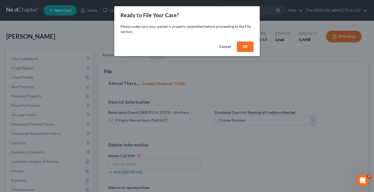
click at [243, 47] on button "OK" at bounding box center [245, 47] width 17 height 10
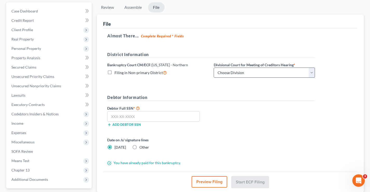
scroll to position [52, 0]
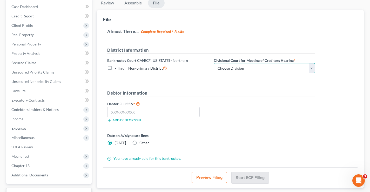
click at [261, 68] on select "Choose Division Atlanta Gainesville Newnan Rome" at bounding box center [264, 68] width 101 height 10
select select "0"
click at [214, 63] on select "Choose Division Atlanta Gainesville Newnan Rome" at bounding box center [264, 68] width 101 height 10
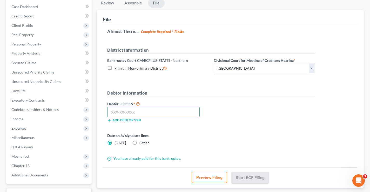
click at [130, 112] on input "text" at bounding box center [153, 112] width 93 height 10
type input "253-08-6068"
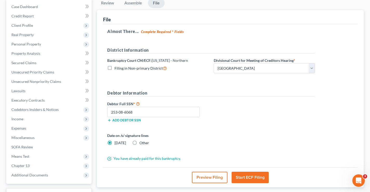
click at [252, 178] on button "Start ECF Filing" at bounding box center [250, 177] width 37 height 11
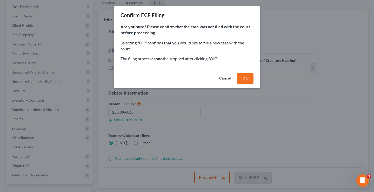
click at [244, 79] on button "OK" at bounding box center [245, 78] width 17 height 10
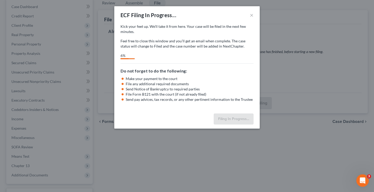
select select "0"
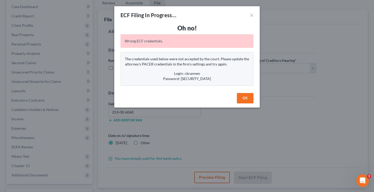
click at [242, 98] on button "OK" at bounding box center [245, 98] width 17 height 10
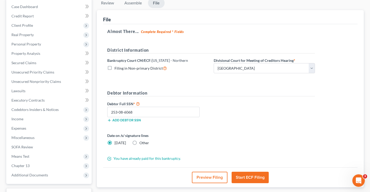
click at [312, 114] on div "Debtor Full SSN * 253-08-6068 Add debtor SSN" at bounding box center [211, 114] width 213 height 26
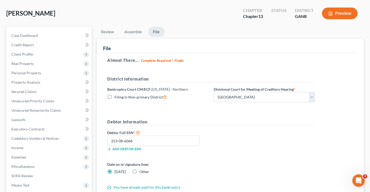
scroll to position [0, 0]
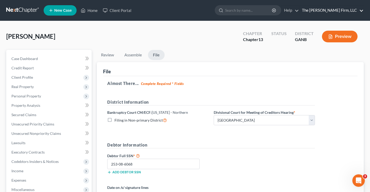
click at [363, 10] on link "The Brannen Firm, LLC" at bounding box center [332, 10] width 64 height 9
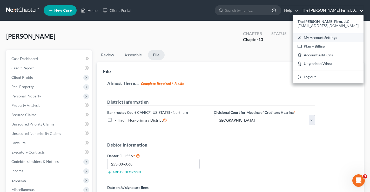
click at [347, 37] on link "My Account Settings" at bounding box center [328, 37] width 71 height 9
select select "24"
select select "10"
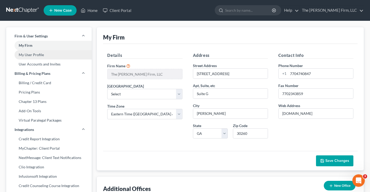
click at [32, 55] on link "My User Profile" at bounding box center [49, 54] width 86 height 9
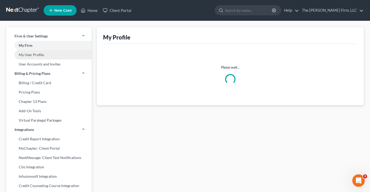
select select "10"
select select "19"
select select "paralegal"
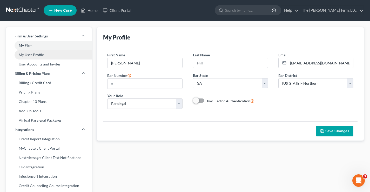
click at [36, 54] on link "My User Profile" at bounding box center [49, 54] width 86 height 9
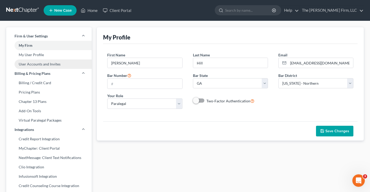
click at [24, 64] on link "User Accounts and Invites" at bounding box center [49, 64] width 86 height 9
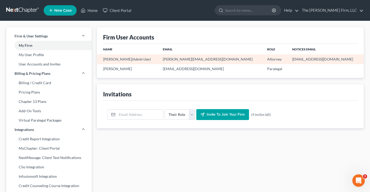
click at [300, 61] on td "5321@notices.nextchapterbk.com" at bounding box center [326, 59] width 76 height 10
click at [134, 57] on span "(Admin User)" at bounding box center [141, 59] width 19 height 4
click at [216, 60] on td "chad@brannenlawfirm.com" at bounding box center [211, 59] width 104 height 10
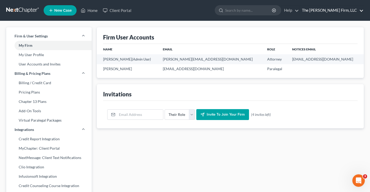
click at [360, 9] on link "The Brannen Firm, LLC" at bounding box center [332, 10] width 64 height 9
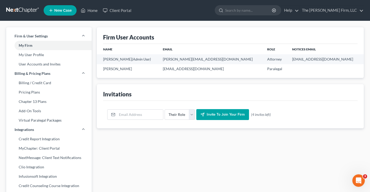
click at [11, 8] on link at bounding box center [22, 10] width 33 height 9
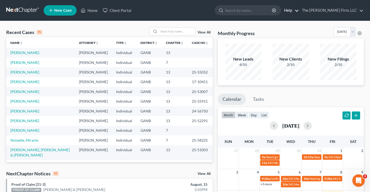
click at [299, 9] on link "Help" at bounding box center [290, 10] width 17 height 9
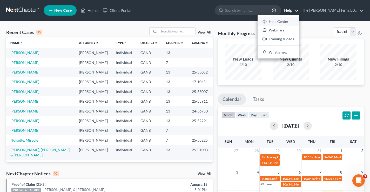
click at [294, 22] on link "Help Center" at bounding box center [278, 21] width 41 height 9
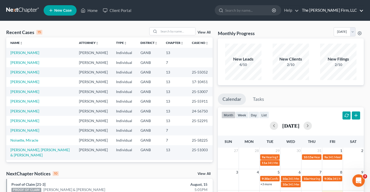
click at [362, 11] on link "The [PERSON_NAME] Firm, LLC" at bounding box center [332, 10] width 64 height 9
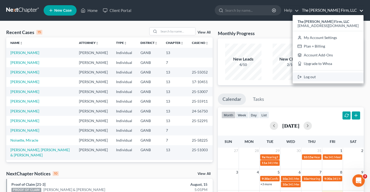
click at [332, 79] on link "Log out" at bounding box center [328, 77] width 71 height 9
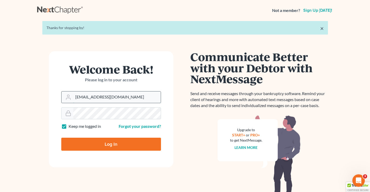
click at [117, 98] on input "[EMAIL_ADDRESS][DOMAIN_NAME]" at bounding box center [117, 96] width 88 height 11
type input "[PERSON_NAME][EMAIL_ADDRESS][DOMAIN_NAME]"
click at [108, 144] on input "Log In" at bounding box center [111, 144] width 100 height 13
type input "Thinking..."
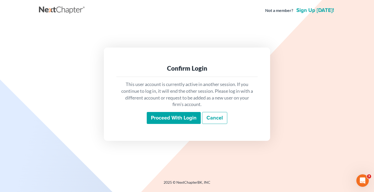
click at [190, 120] on input "Proceed with login" at bounding box center [174, 118] width 54 height 12
